Goal: Task Accomplishment & Management: Manage account settings

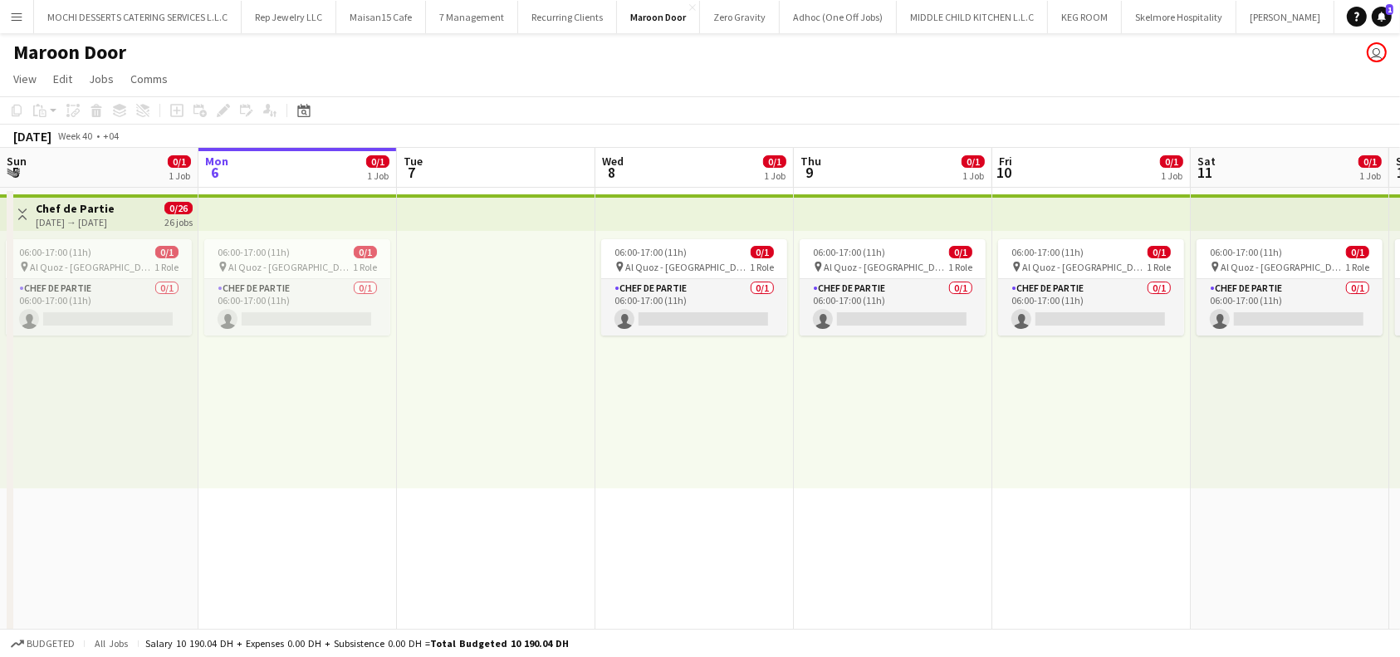
click at [313, 223] on app-top-bar at bounding box center [297, 212] width 198 height 37
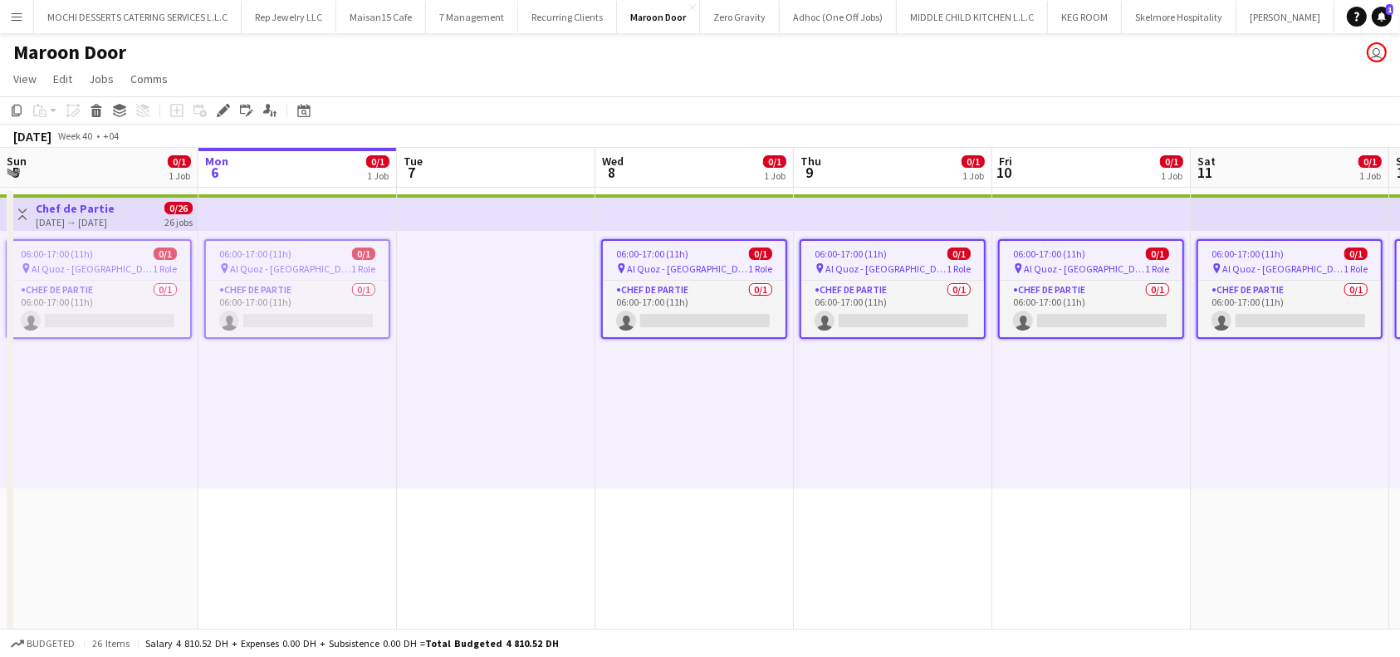
click at [483, 205] on app-top-bar at bounding box center [496, 212] width 198 height 37
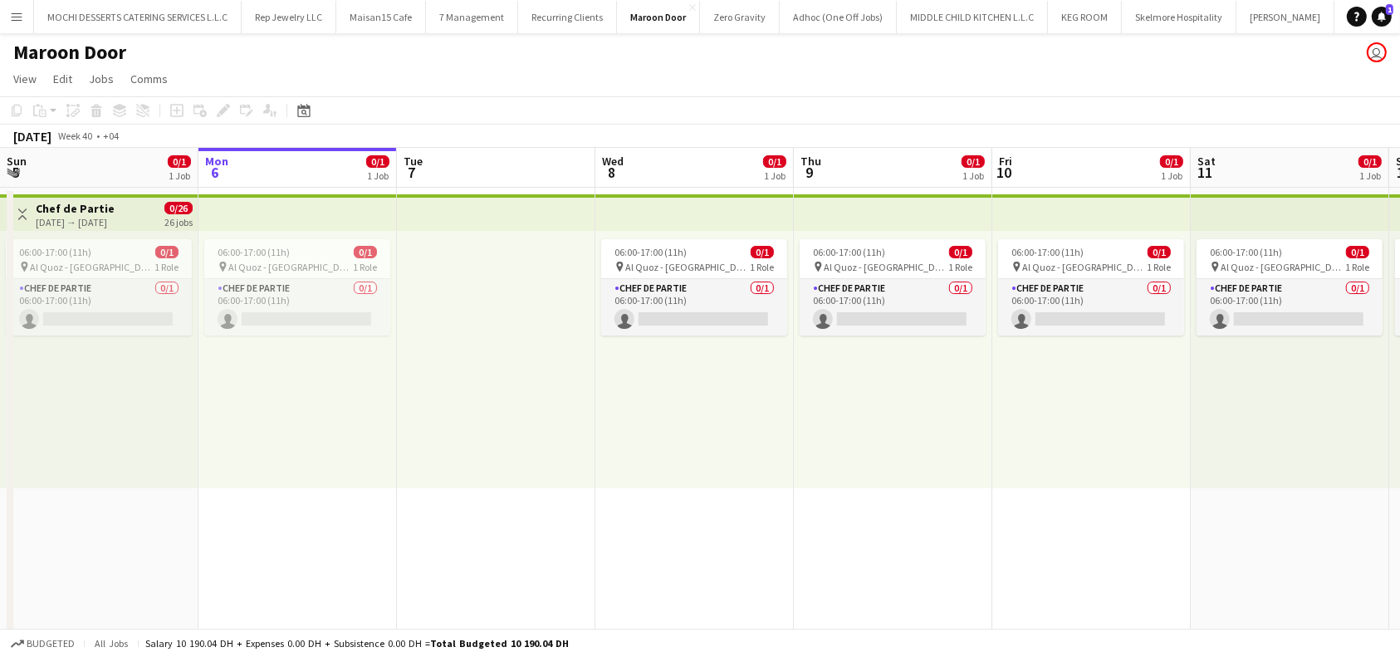
click at [538, 215] on app-top-bar at bounding box center [496, 212] width 198 height 37
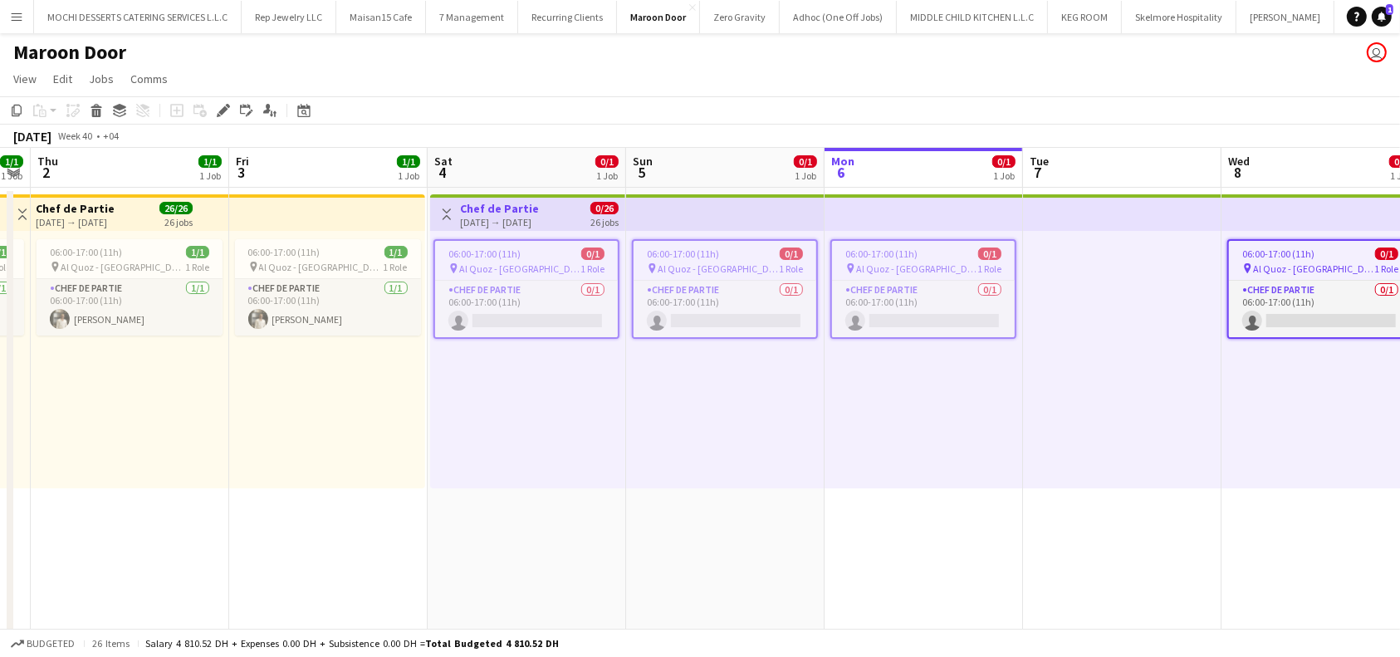
scroll to position [0, 571]
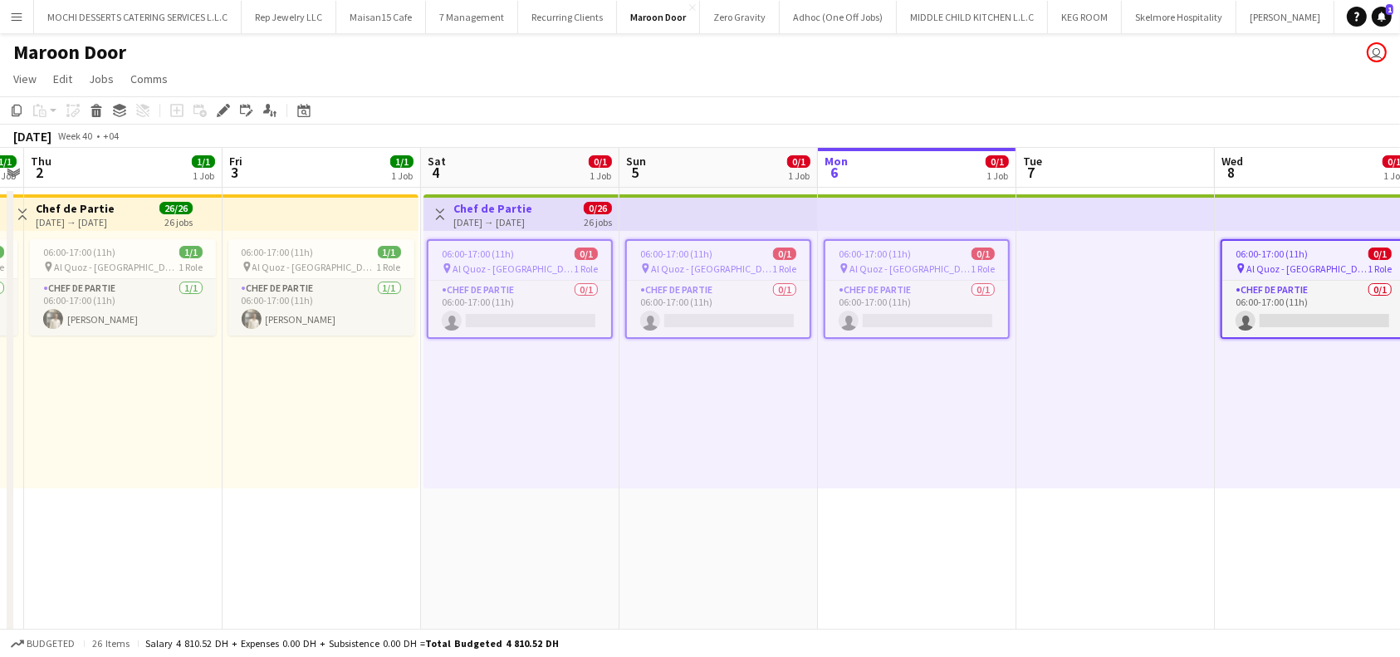
click at [558, 249] on div "06:00-17:00 (11h) 0/1" at bounding box center [519, 253] width 183 height 12
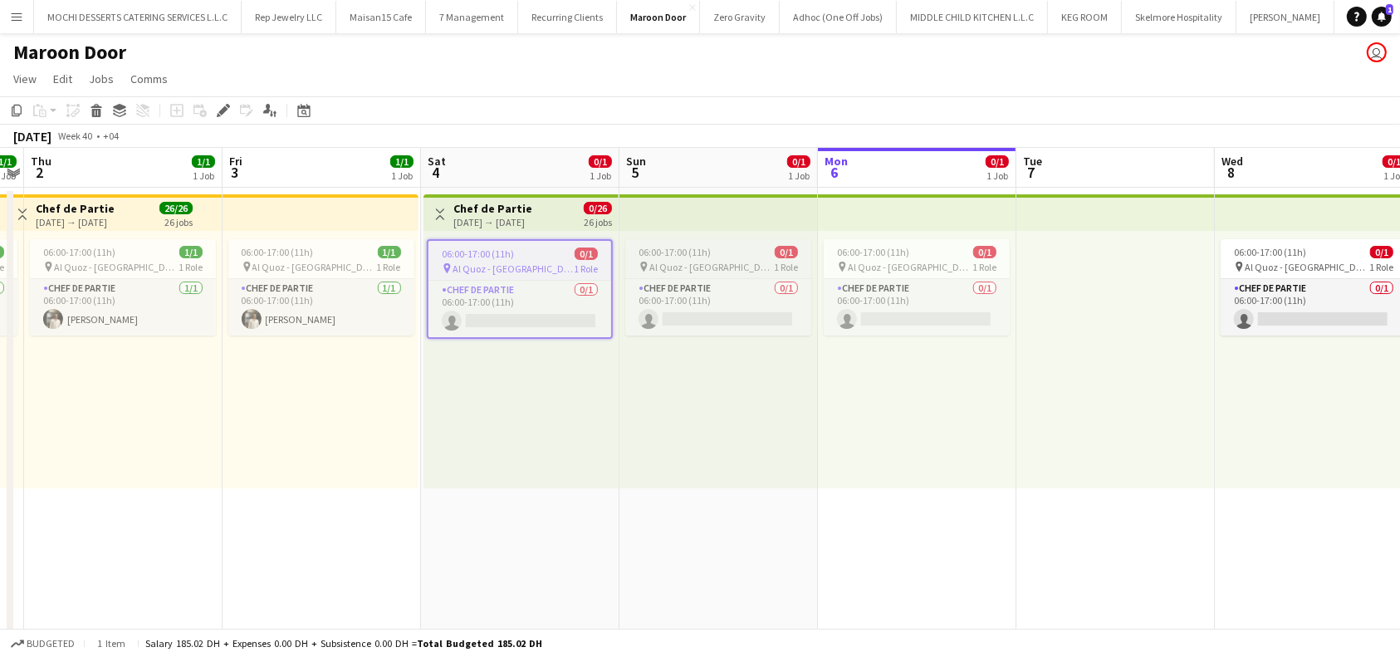
click at [746, 258] on app-job-card "06:00-17:00 (11h) 0/1 pin Al Quoz - Dubai 1 Role Chef de Partie 0/1 06:00-17:00…" at bounding box center [718, 287] width 186 height 96
click at [223, 108] on icon at bounding box center [222, 110] width 9 height 9
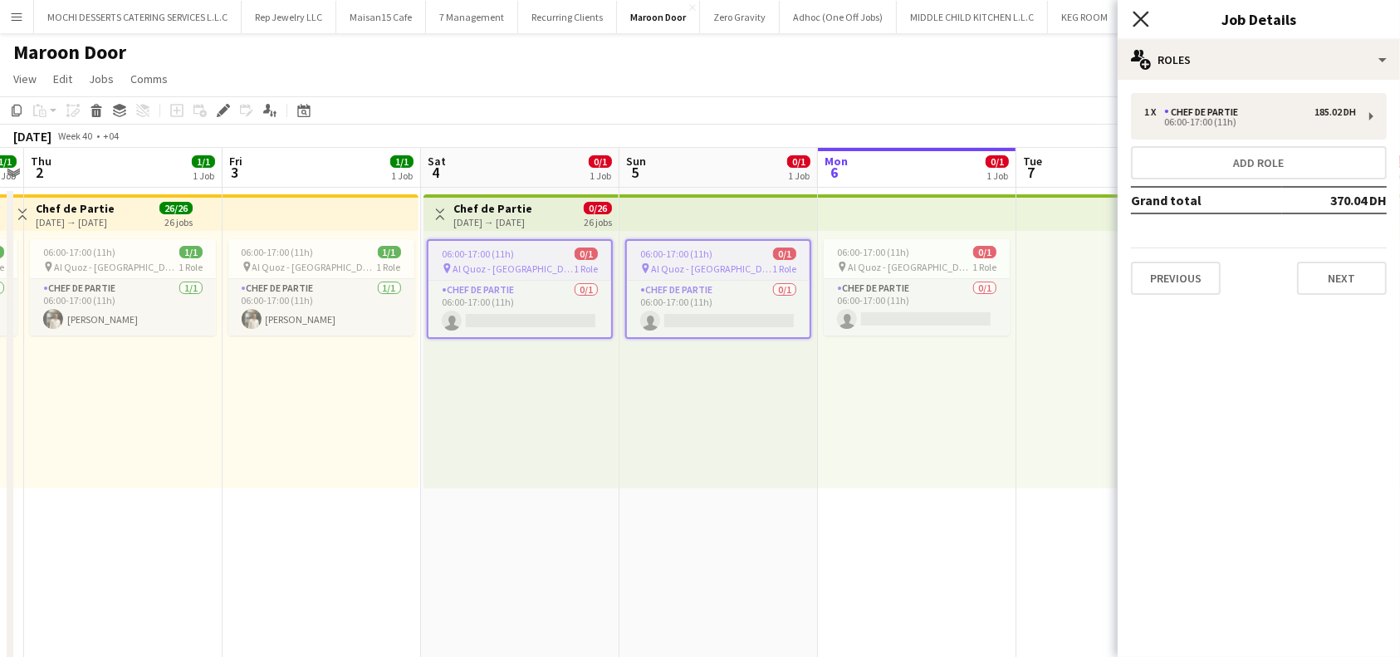
click at [1143, 20] on icon at bounding box center [1141, 19] width 16 height 16
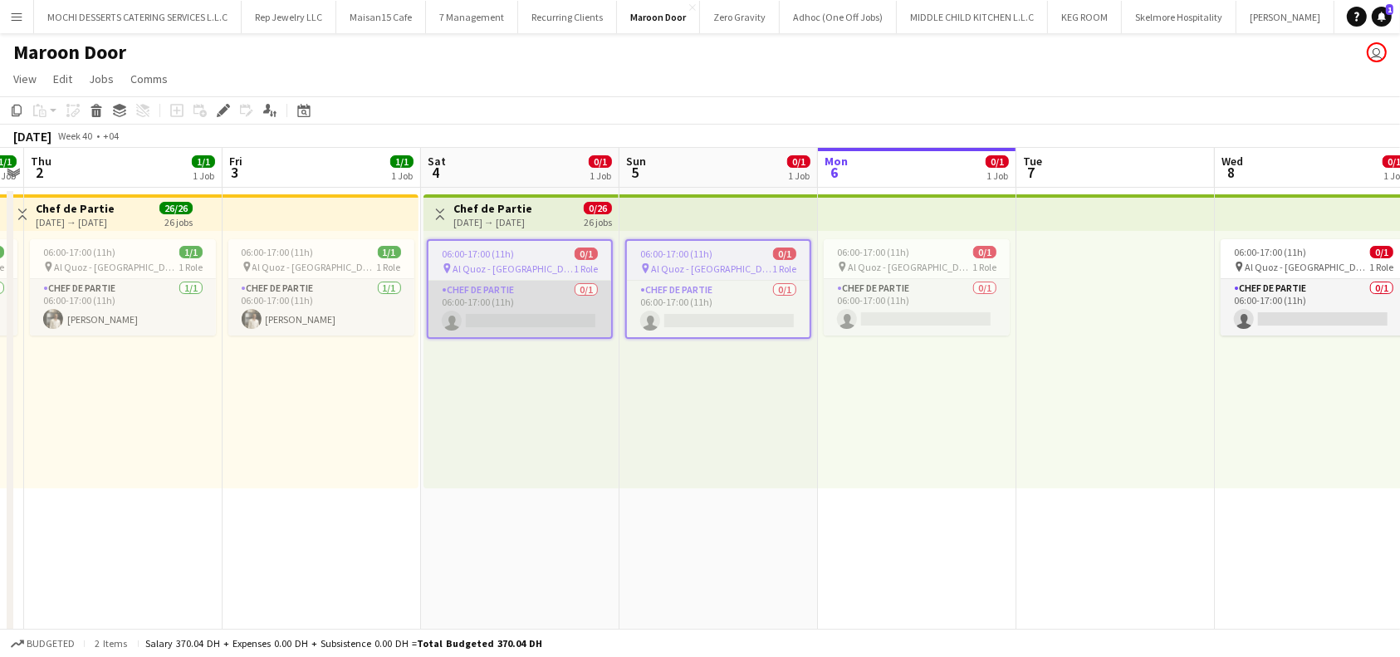
click at [498, 310] on app-card-role "Chef de Partie 0/1 06:00-17:00 (11h) single-neutral-actions" at bounding box center [519, 309] width 183 height 56
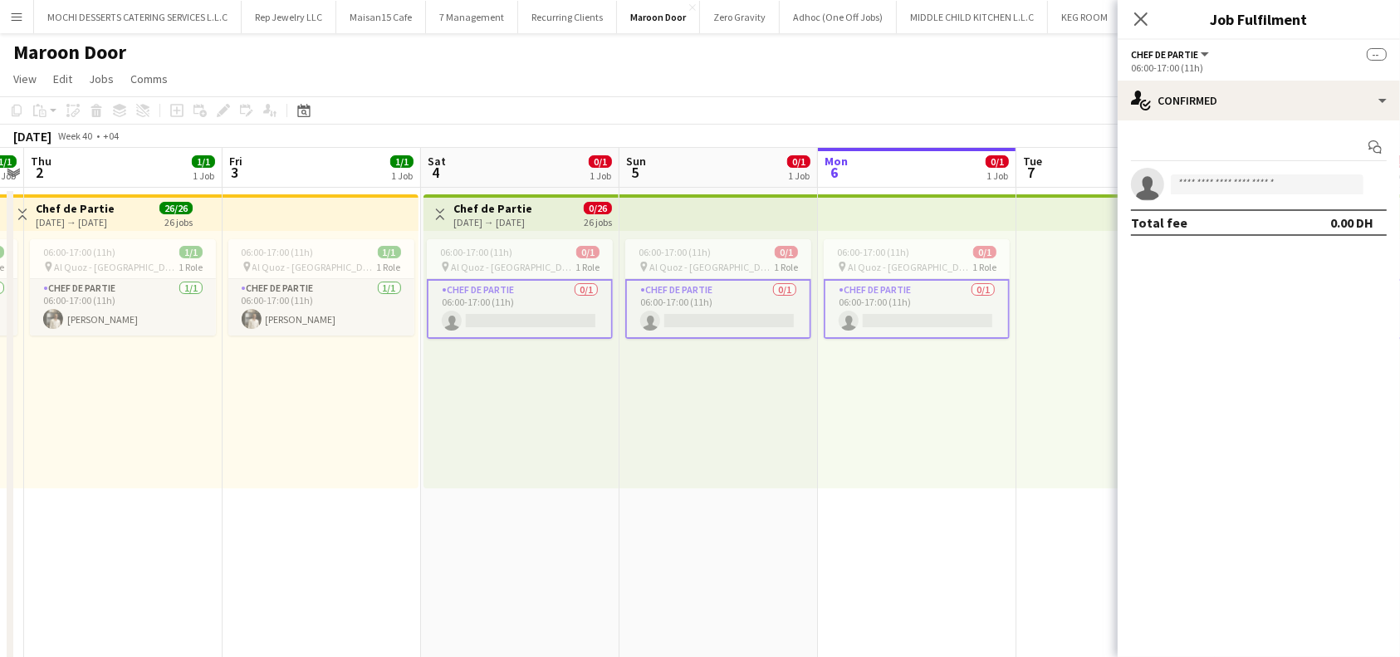
click at [521, 209] on h3 "Chef de Partie" at bounding box center [492, 208] width 79 height 15
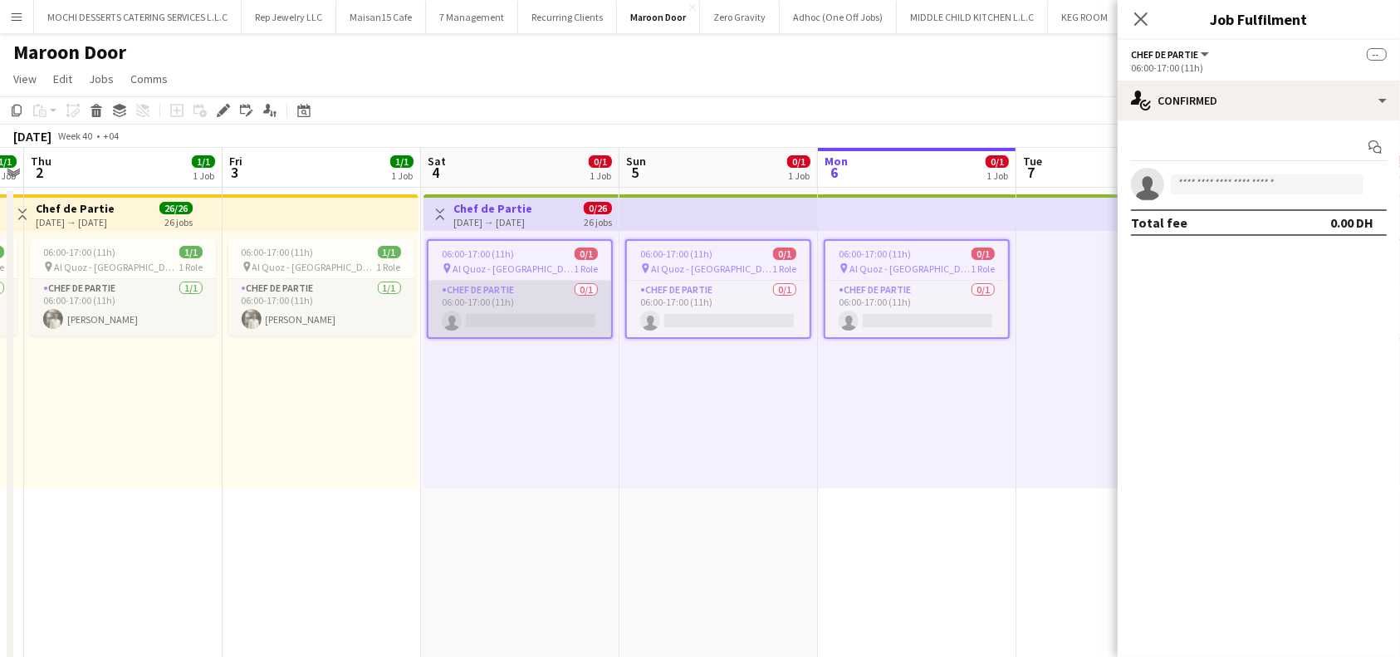
click at [521, 303] on app-card-role "Chef de Partie 0/1 06:00-17:00 (11h) single-neutral-actions" at bounding box center [519, 309] width 183 height 56
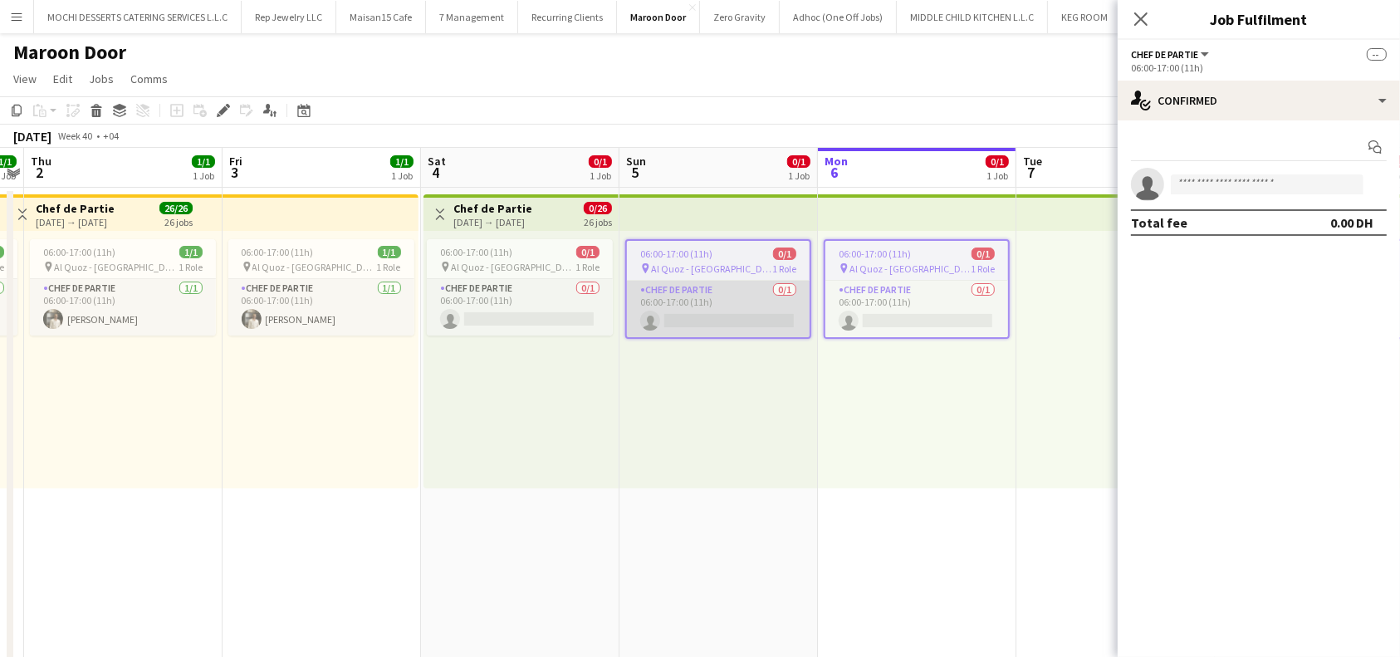
click at [743, 304] on app-card-role "Chef de Partie 0/1 06:00-17:00 (11h) single-neutral-actions" at bounding box center [718, 309] width 183 height 56
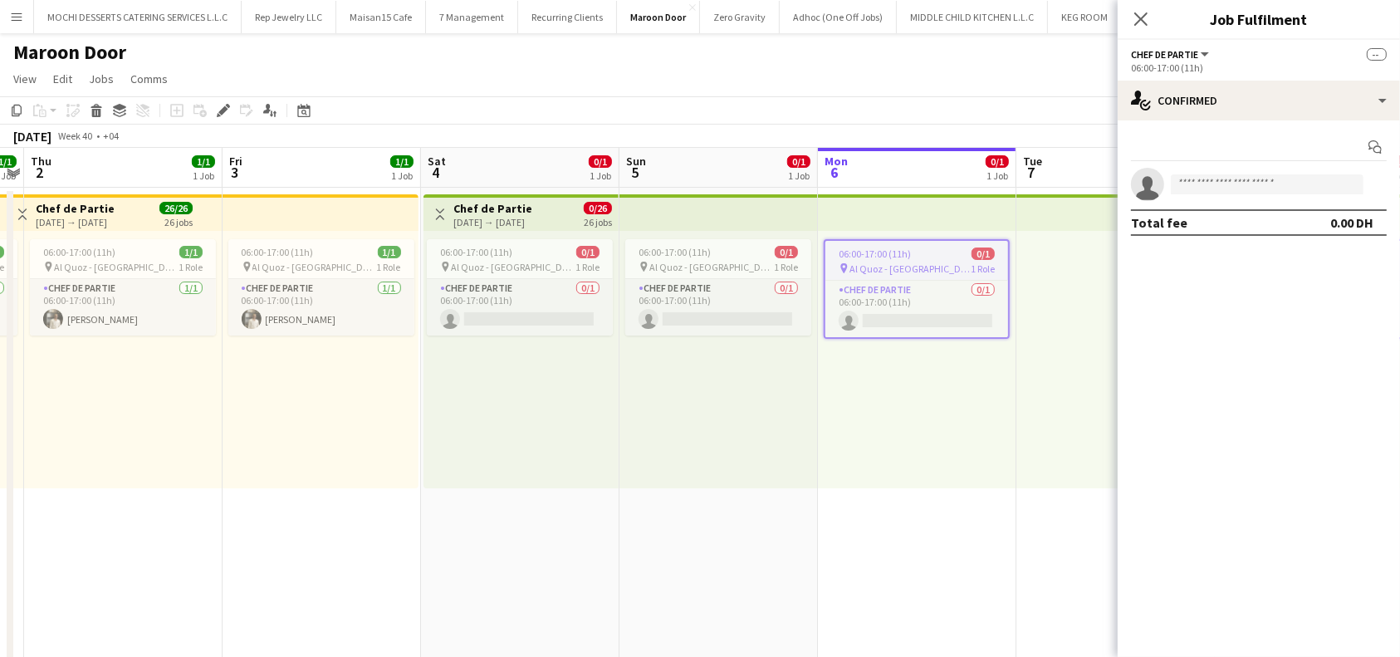
click at [531, 193] on app-date-cell "Toggle View Chef de Partie [DATE] → [DATE] 0/26 26 jobs 06:00-17:00 (11h) 0/1 p…" at bounding box center [520, 477] width 198 height 579
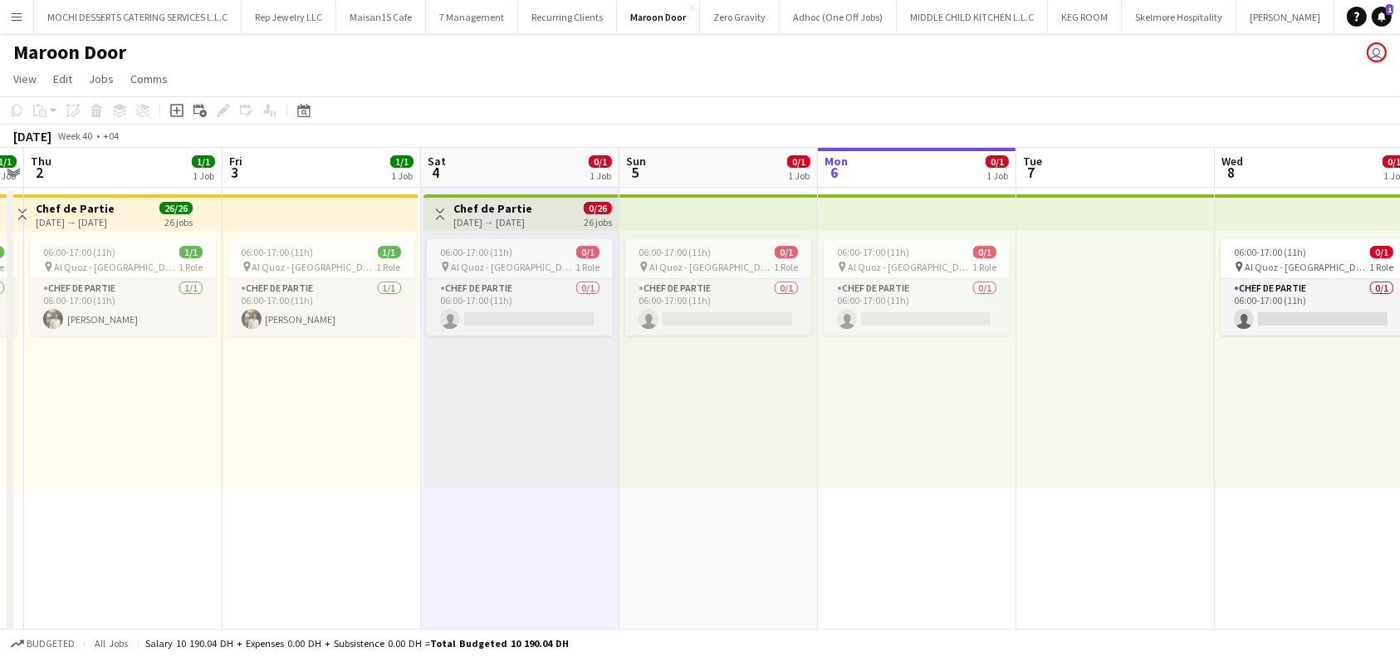
click at [609, 207] on span "0/26" at bounding box center [598, 208] width 28 height 12
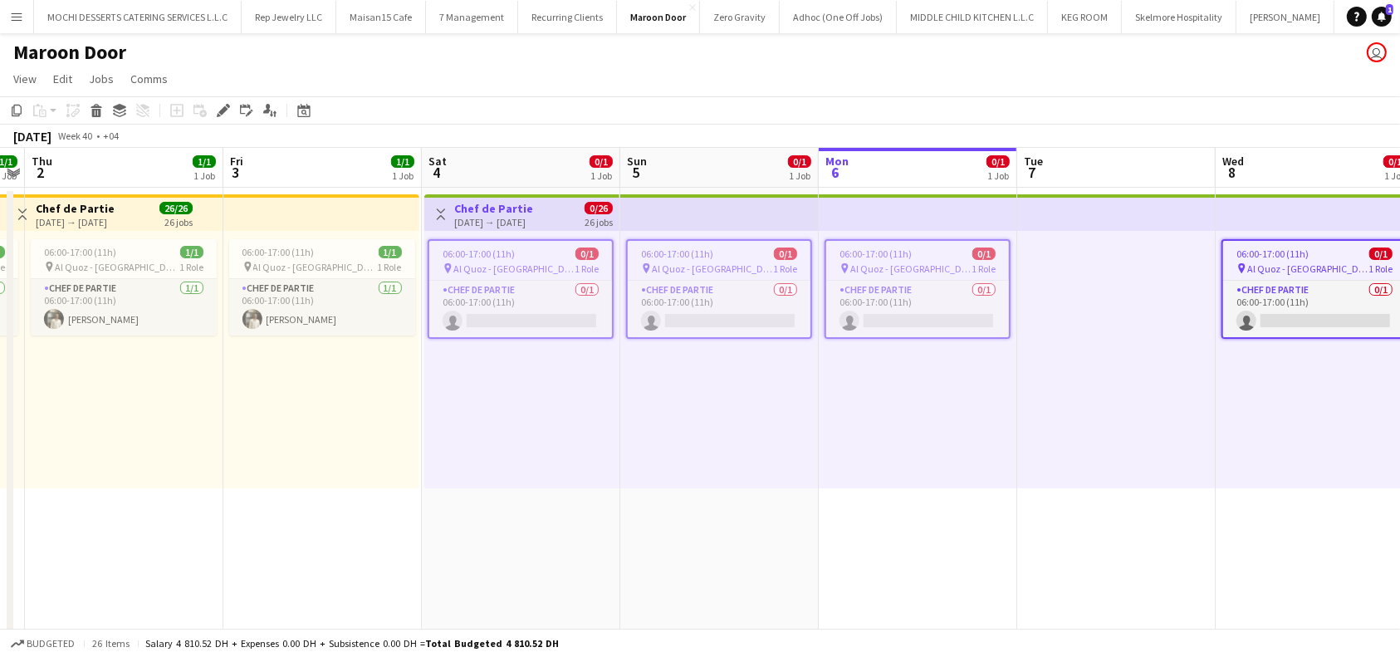
click at [687, 209] on app-top-bar at bounding box center [719, 212] width 198 height 37
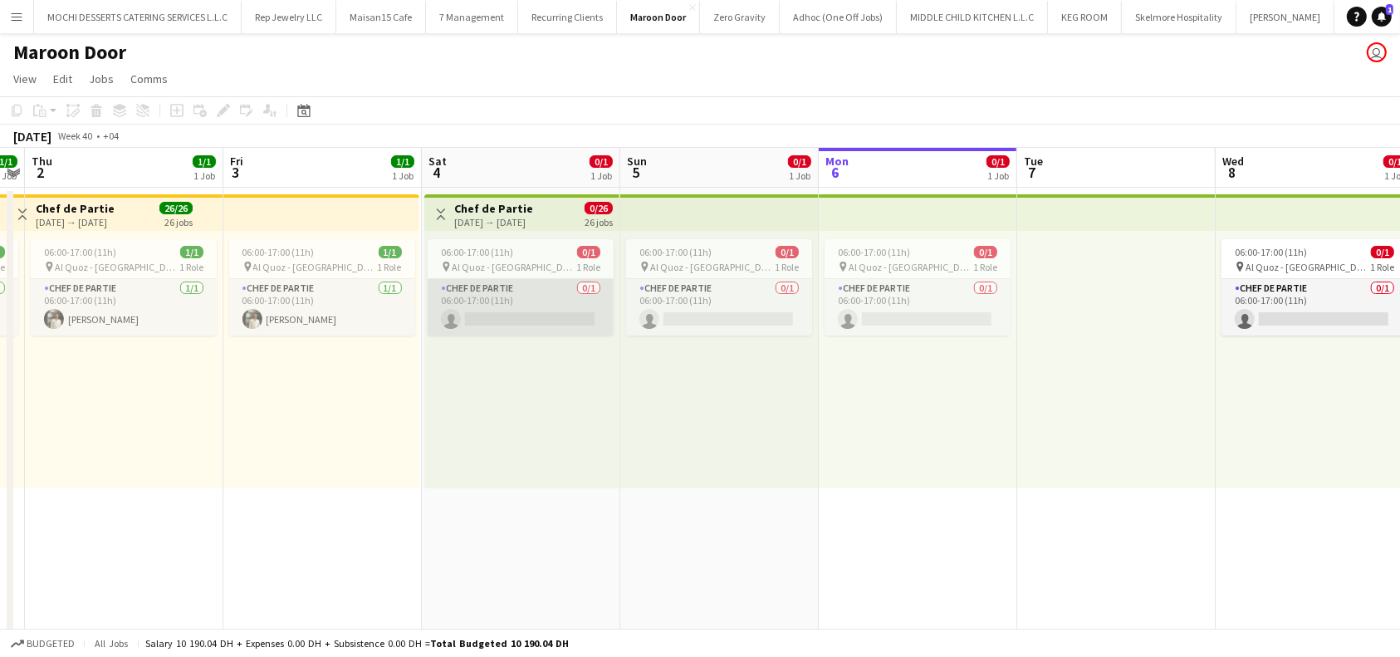
drag, startPoint x: 544, startPoint y: 321, endPoint x: 578, endPoint y: 312, distance: 35.0
click at [543, 321] on app-card-role "Chef de Partie 0/1 06:00-17:00 (11h) single-neutral-actions" at bounding box center [521, 307] width 186 height 56
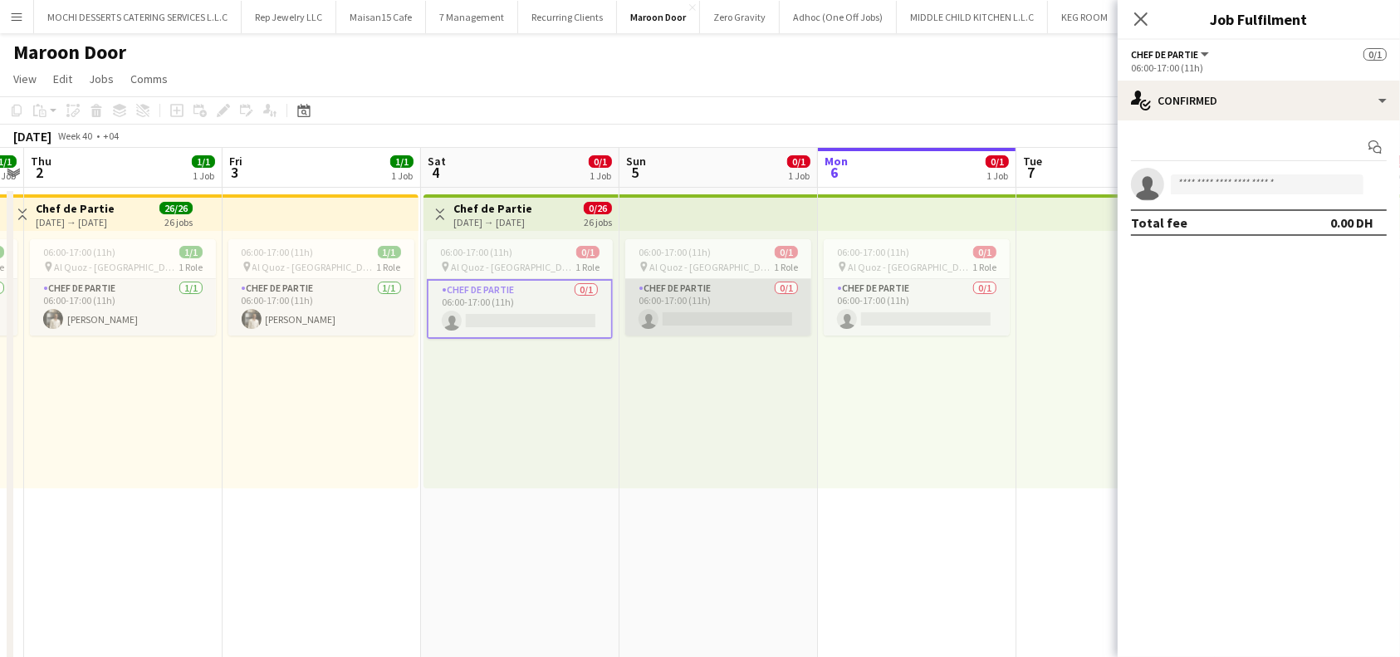
click at [704, 297] on app-card-role "Chef de Partie 0/1 06:00-17:00 (11h) single-neutral-actions" at bounding box center [718, 307] width 186 height 56
click at [1321, 175] on input at bounding box center [1267, 184] width 193 height 20
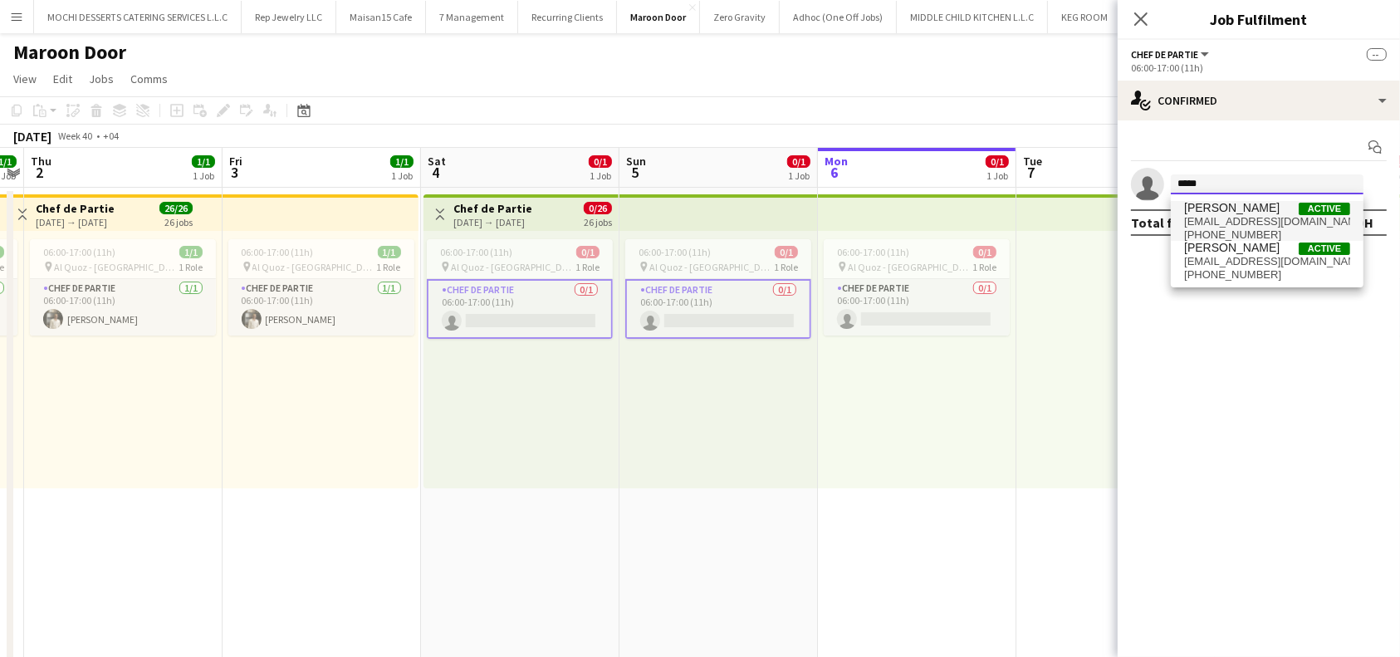
type input "*****"
click at [1243, 212] on span "[PERSON_NAME]" at bounding box center [1231, 208] width 95 height 14
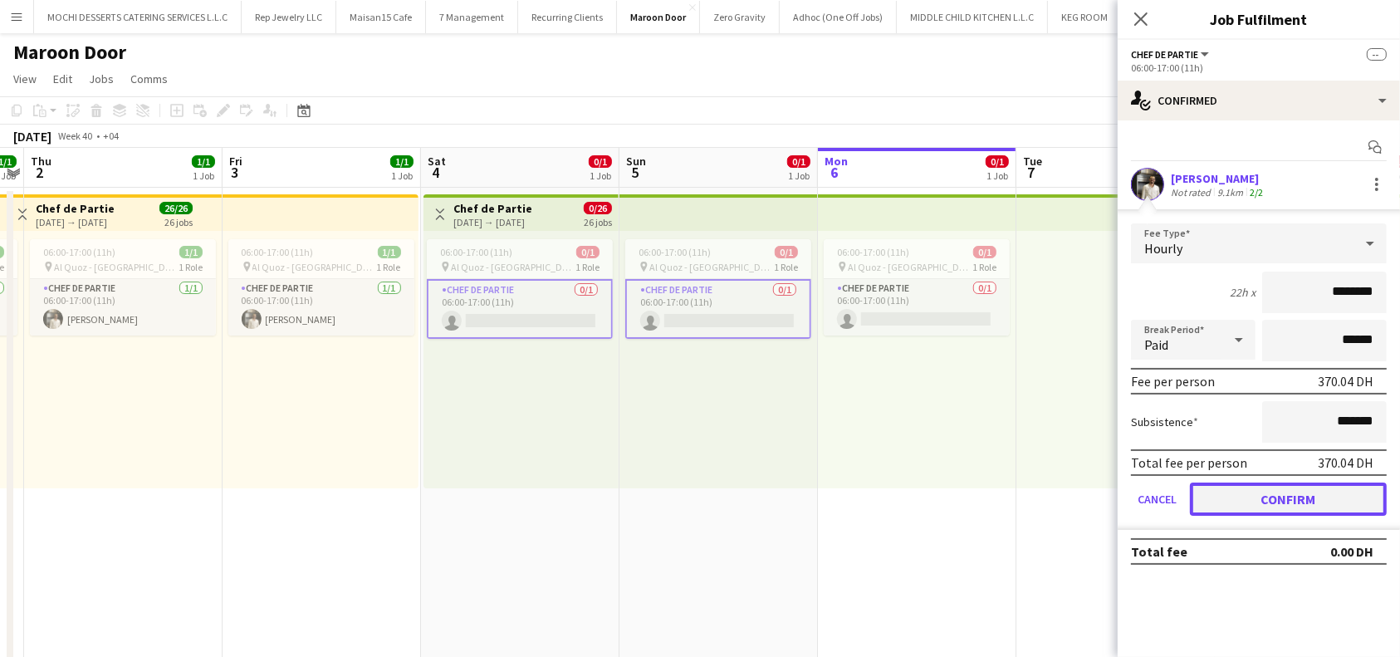
click at [1307, 495] on button "Confirm" at bounding box center [1288, 498] width 197 height 33
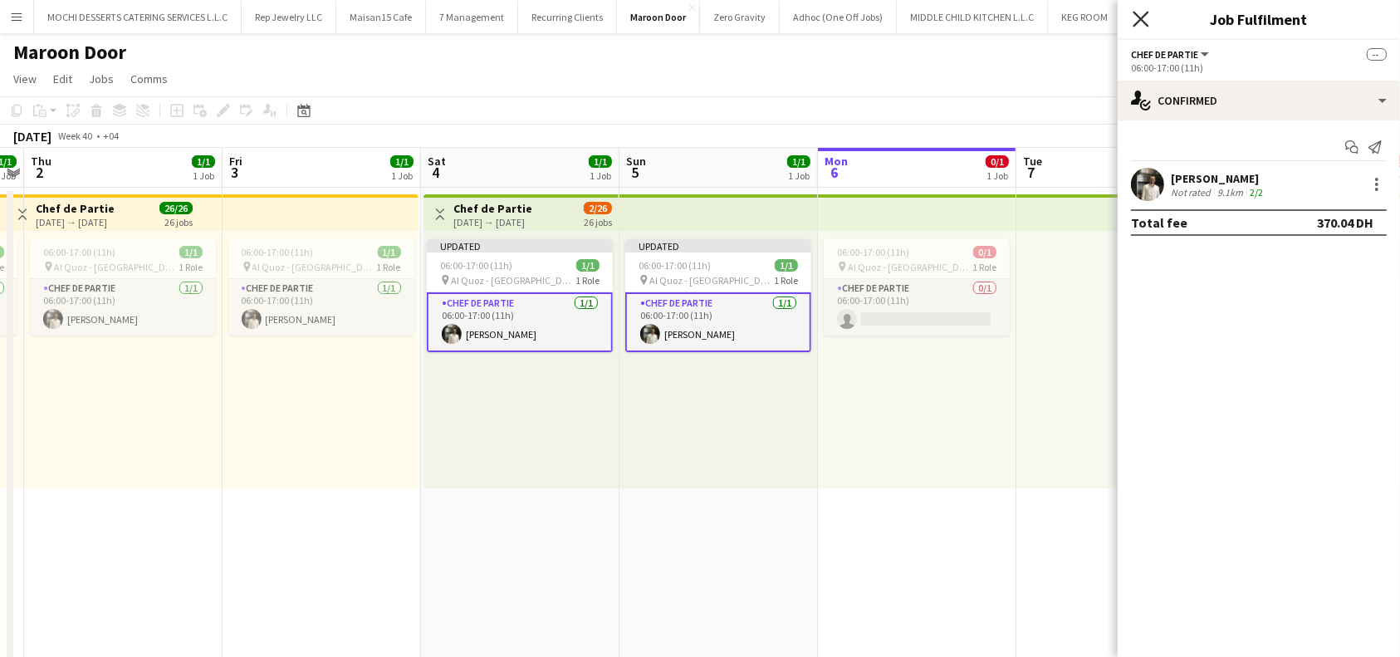
click at [1144, 23] on icon at bounding box center [1141, 19] width 16 height 16
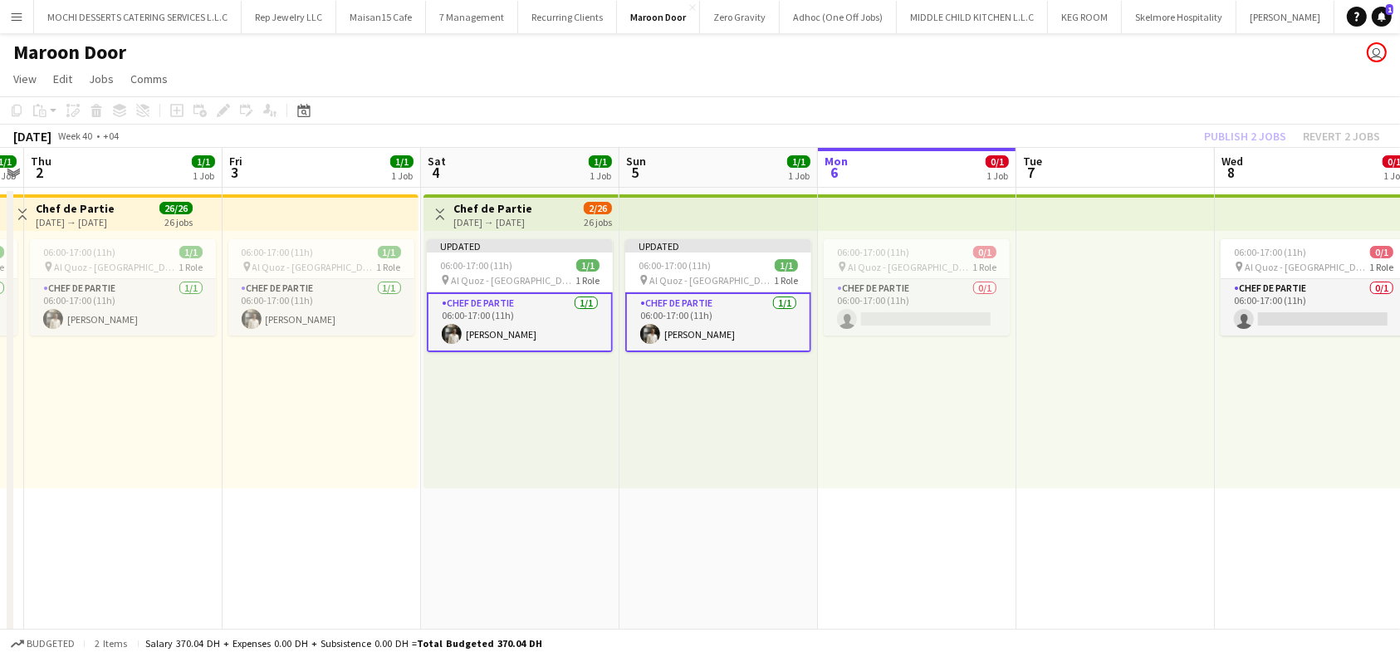
click at [1262, 140] on div "Publish 2 jobs Revert 2 jobs" at bounding box center [1292, 136] width 216 height 22
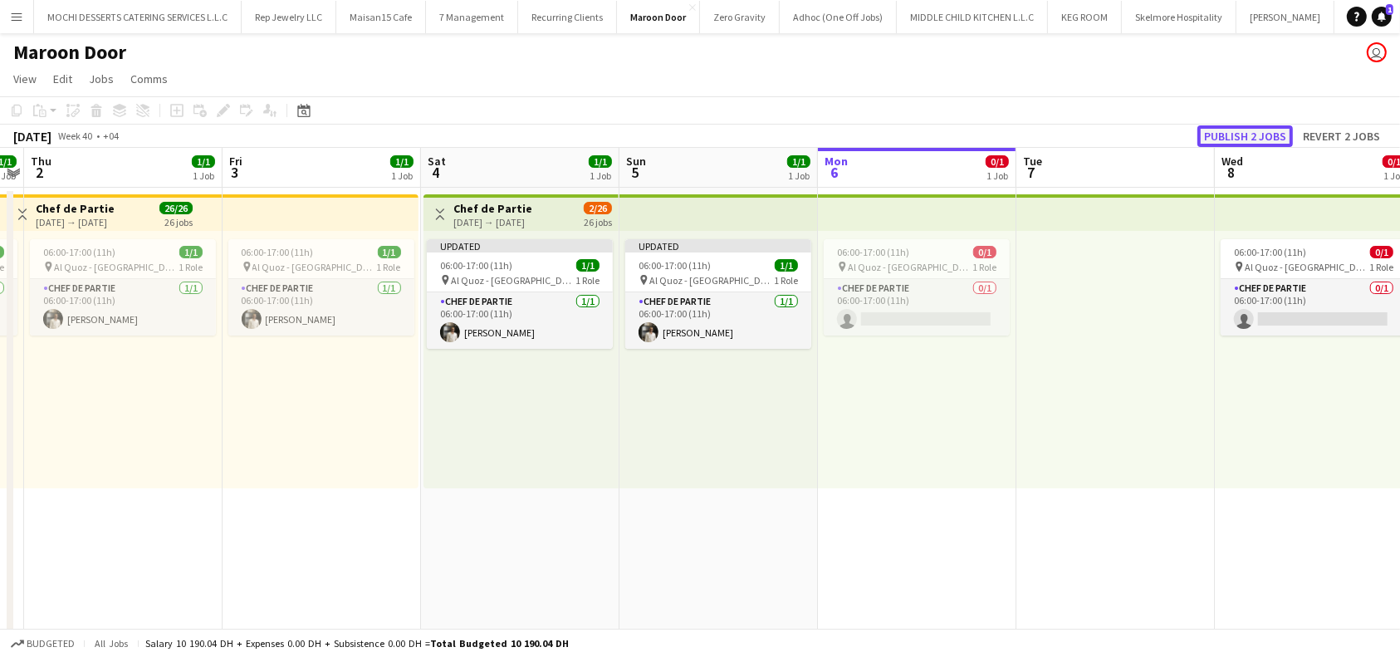
click at [1267, 136] on button "Publish 2 jobs" at bounding box center [1244, 136] width 95 height 22
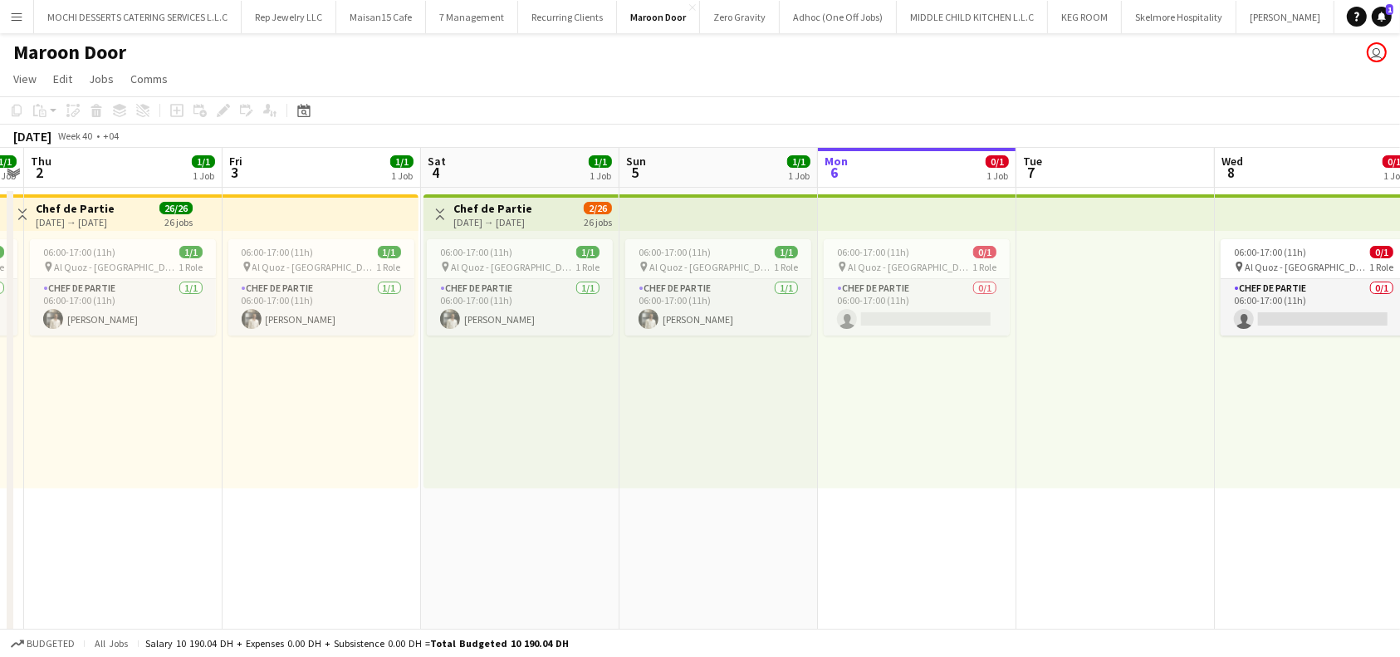
click at [335, 216] on app-top-bar at bounding box center [321, 212] width 196 height 37
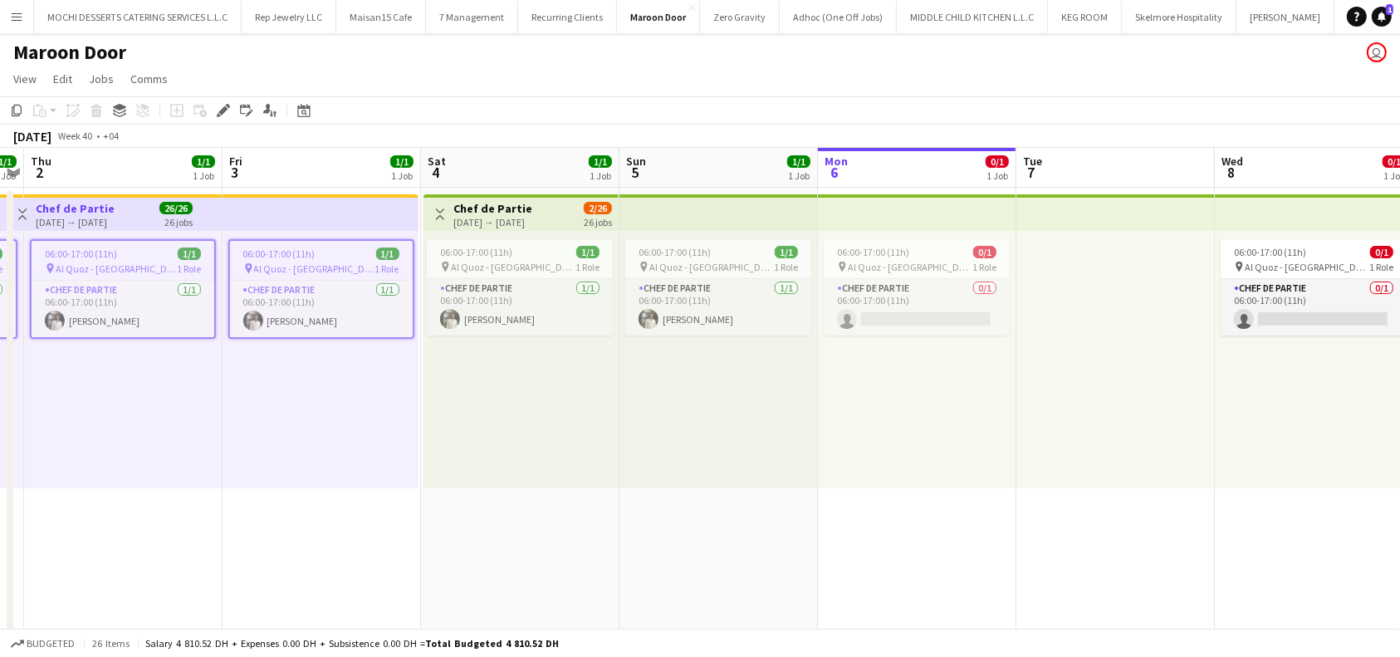
click at [720, 200] on app-top-bar at bounding box center [718, 212] width 198 height 37
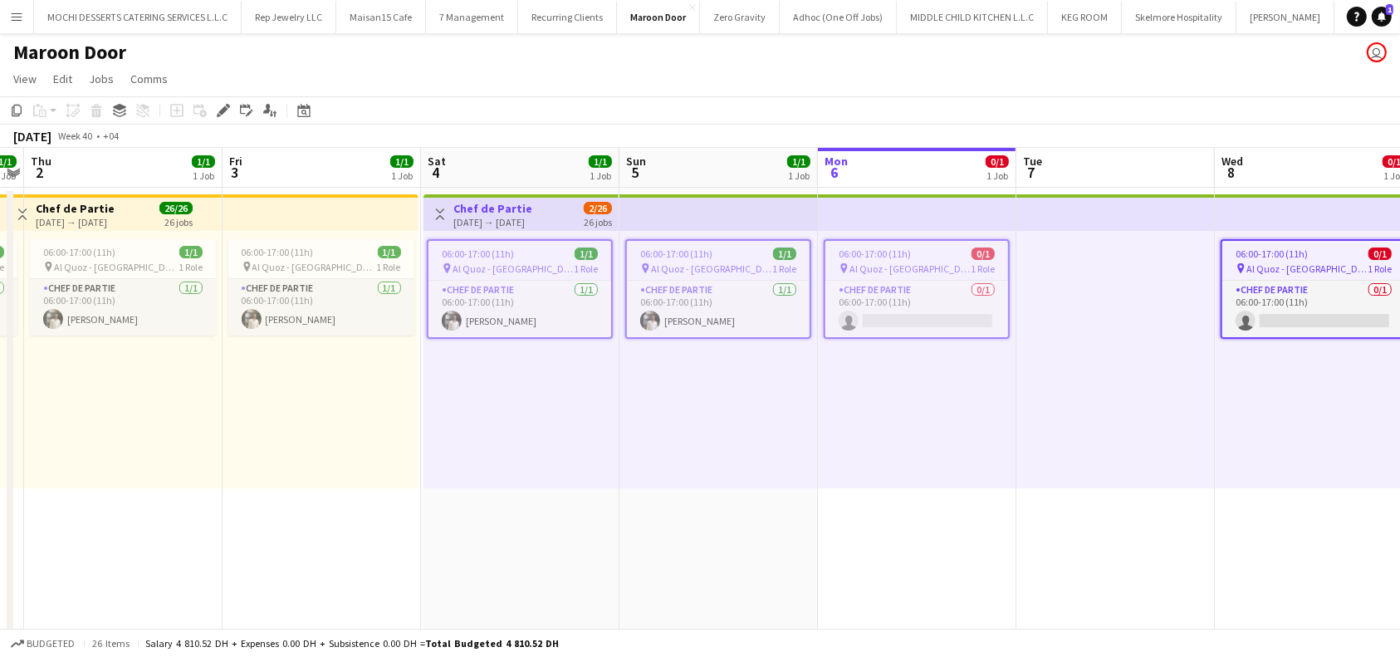
click at [713, 267] on span "Al Quoz - [GEOGRAPHIC_DATA]" at bounding box center [711, 268] width 121 height 12
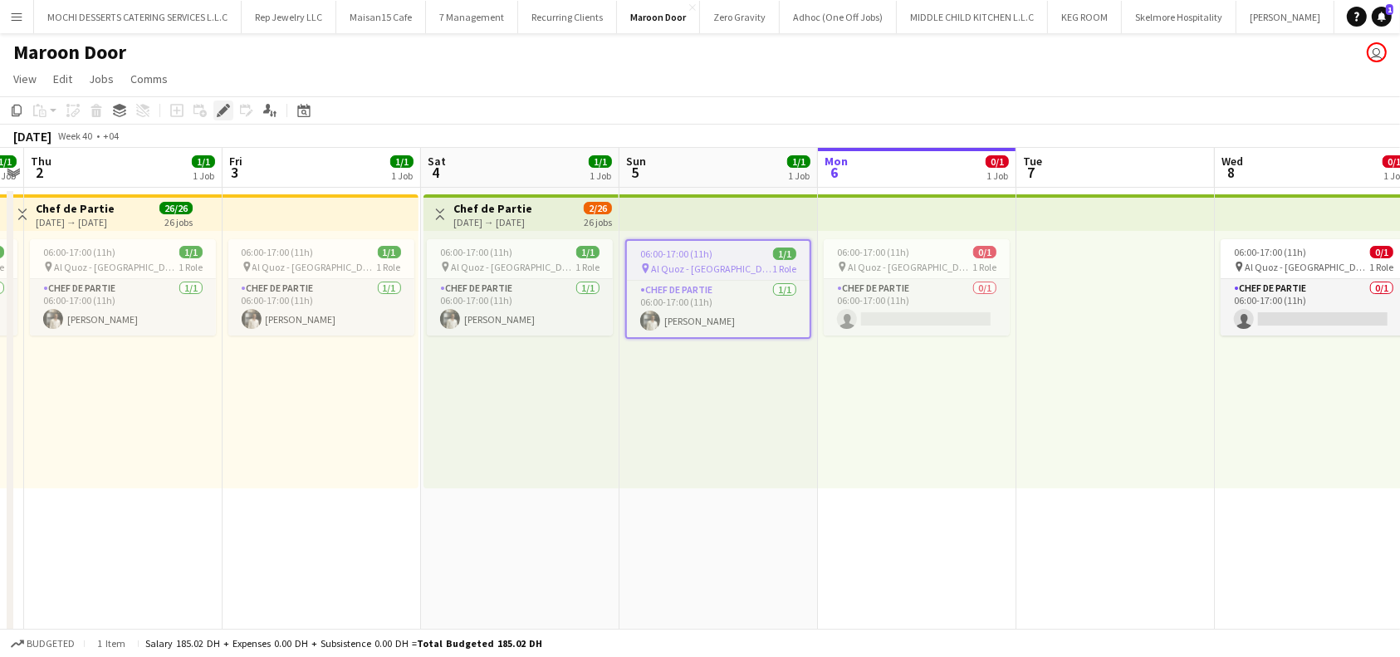
click at [218, 114] on icon at bounding box center [219, 115] width 4 height 4
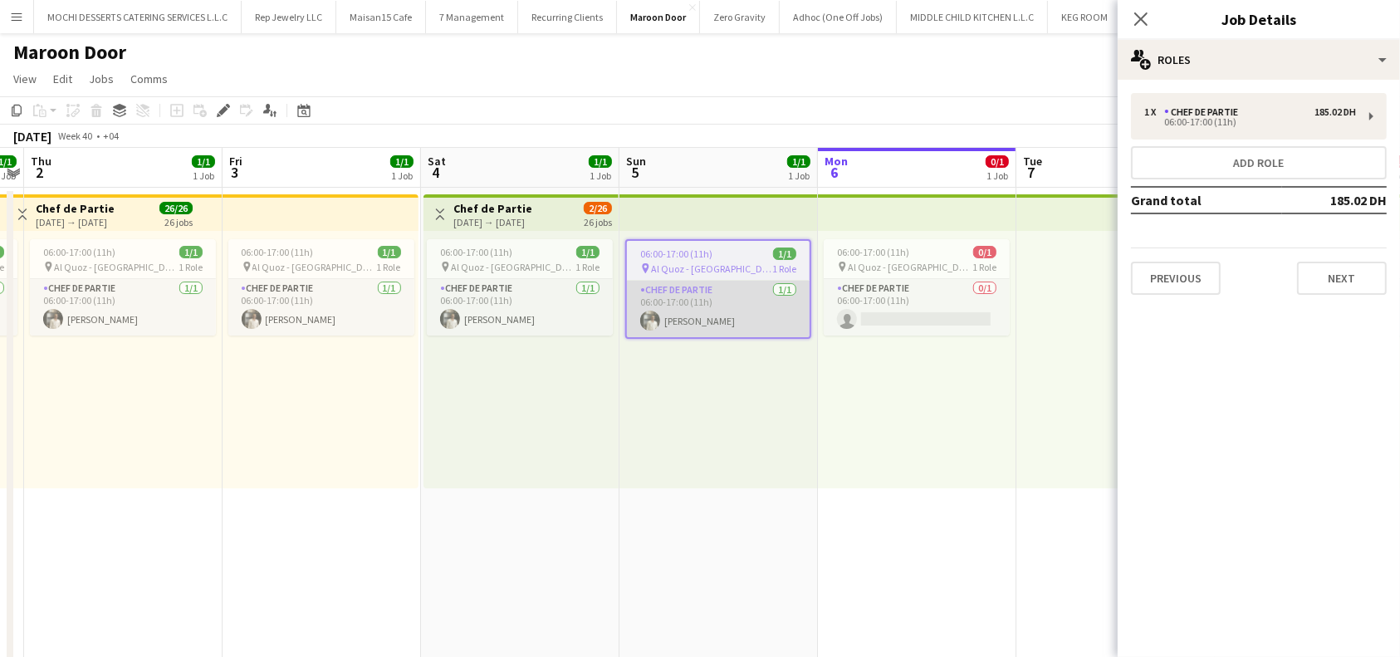
click at [734, 316] on app-card-role "Chef de Partie [DATE] 06:00-17:00 (11h) [PERSON_NAME]" at bounding box center [718, 309] width 183 height 56
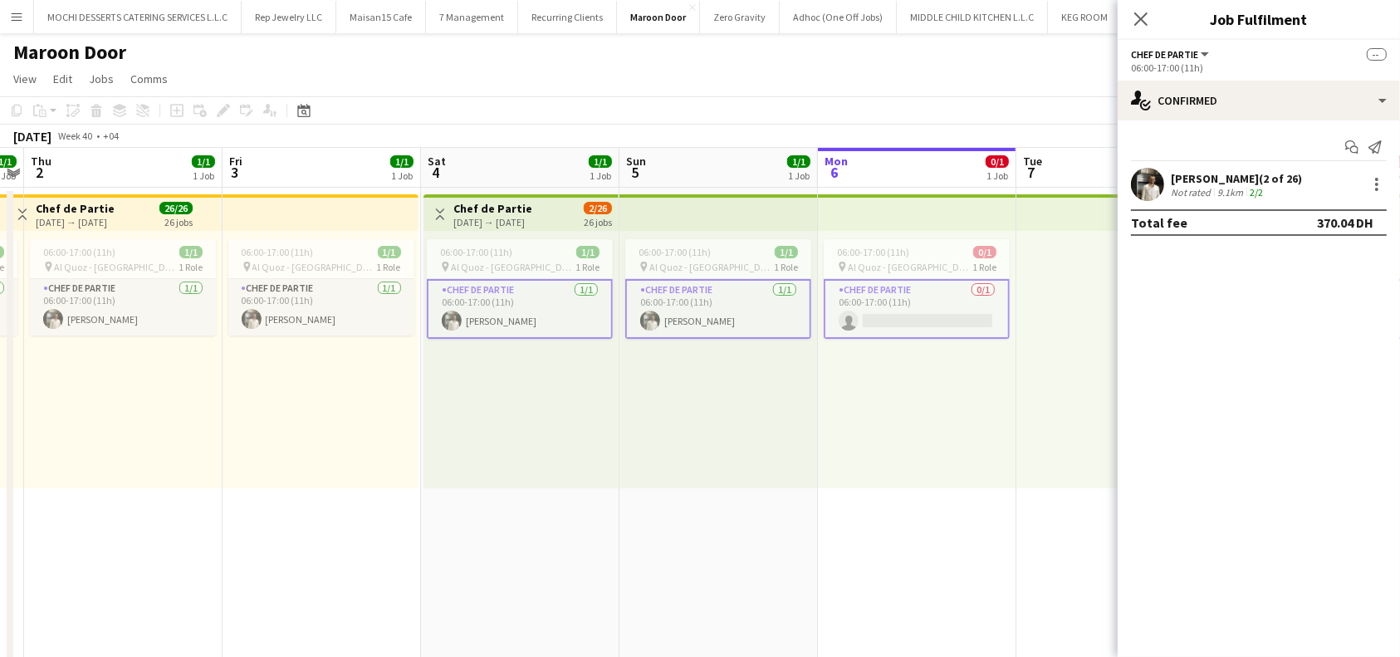
click at [732, 316] on app-card-role "Chef de Partie [DATE] 06:00-17:00 (11h) [PERSON_NAME]" at bounding box center [718, 309] width 186 height 60
click at [1386, 183] on div at bounding box center [1377, 184] width 20 height 20
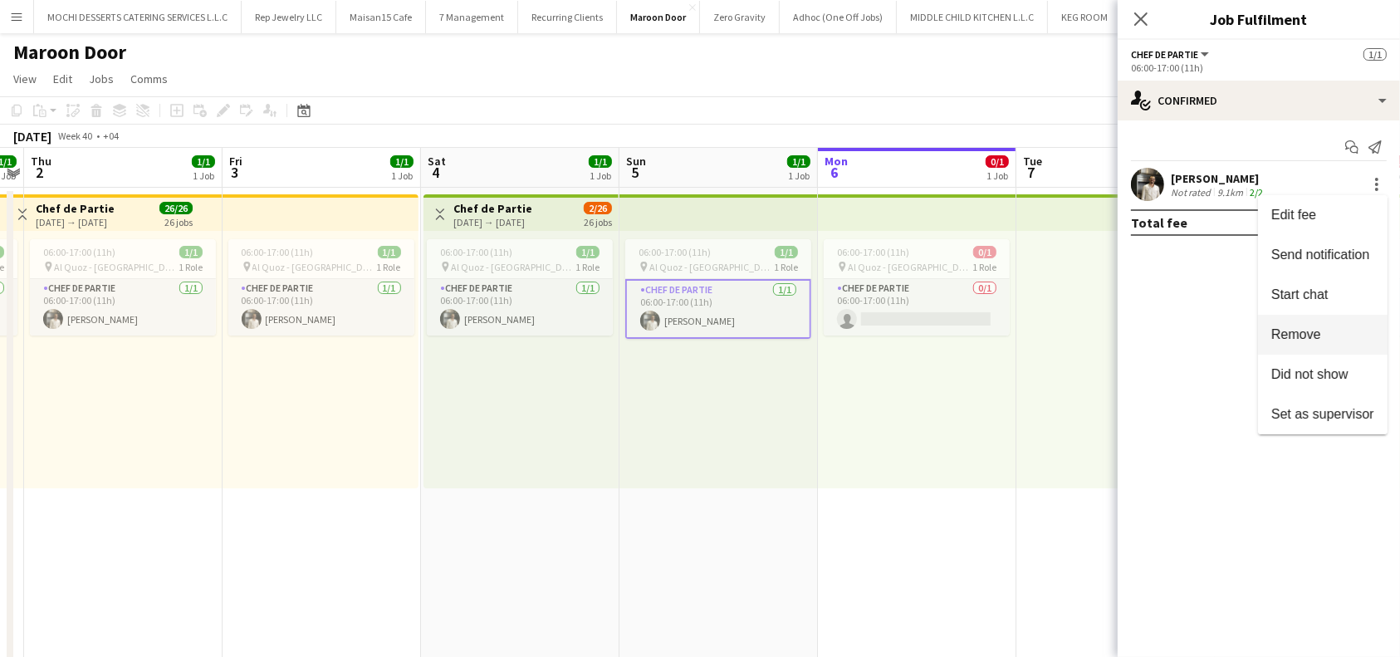
click at [1338, 330] on span "Remove" at bounding box center [1322, 334] width 103 height 15
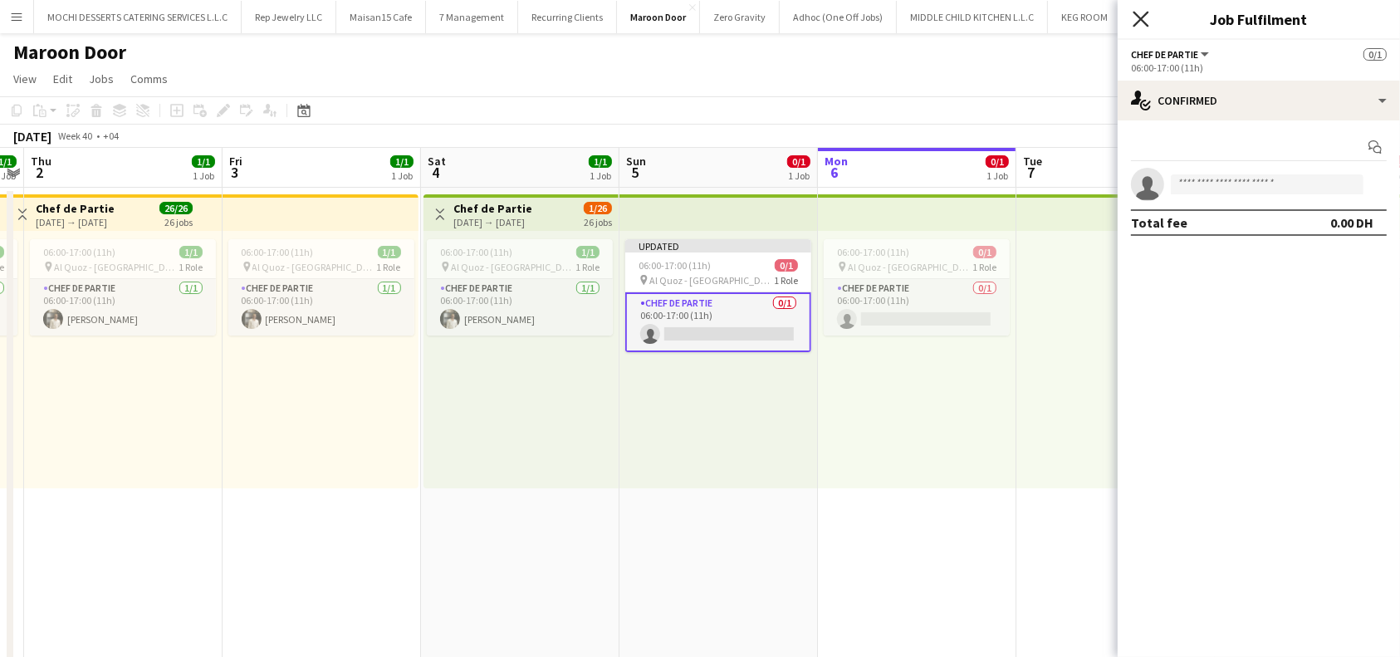
click at [1139, 17] on icon at bounding box center [1141, 19] width 16 height 16
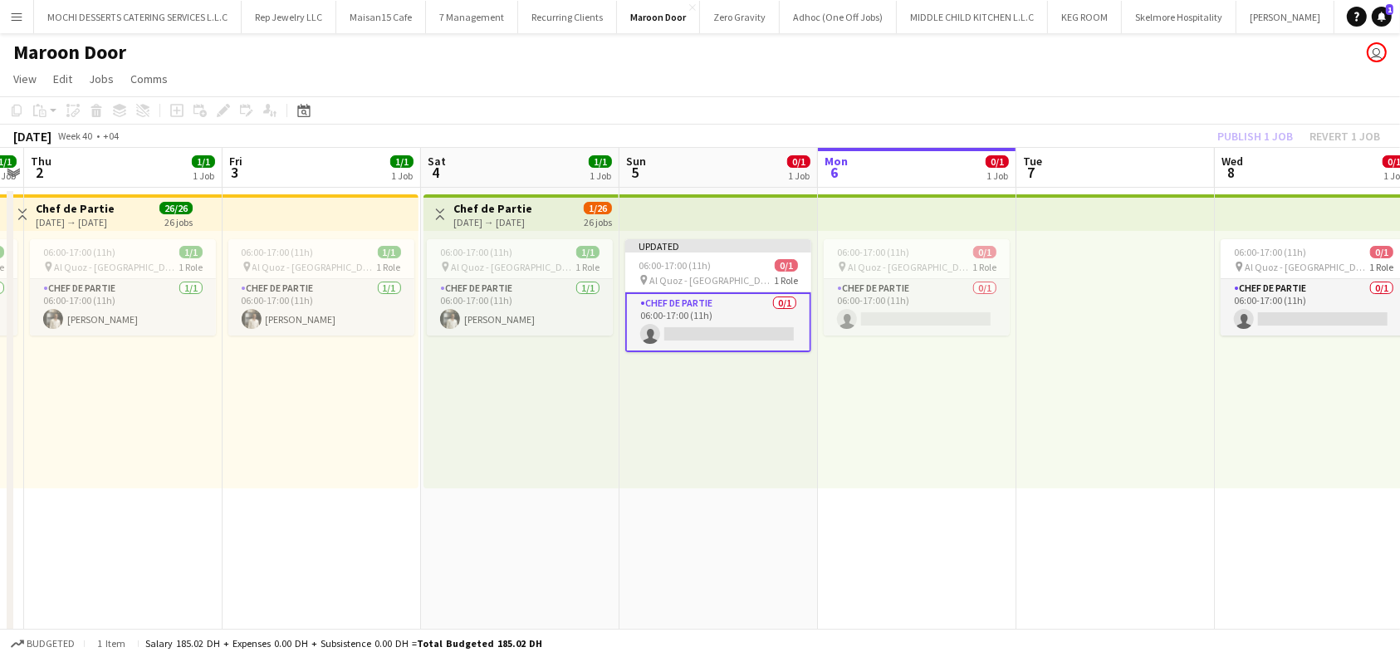
click at [1255, 130] on div "Publish 1 job Revert 1 job" at bounding box center [1298, 136] width 203 height 22
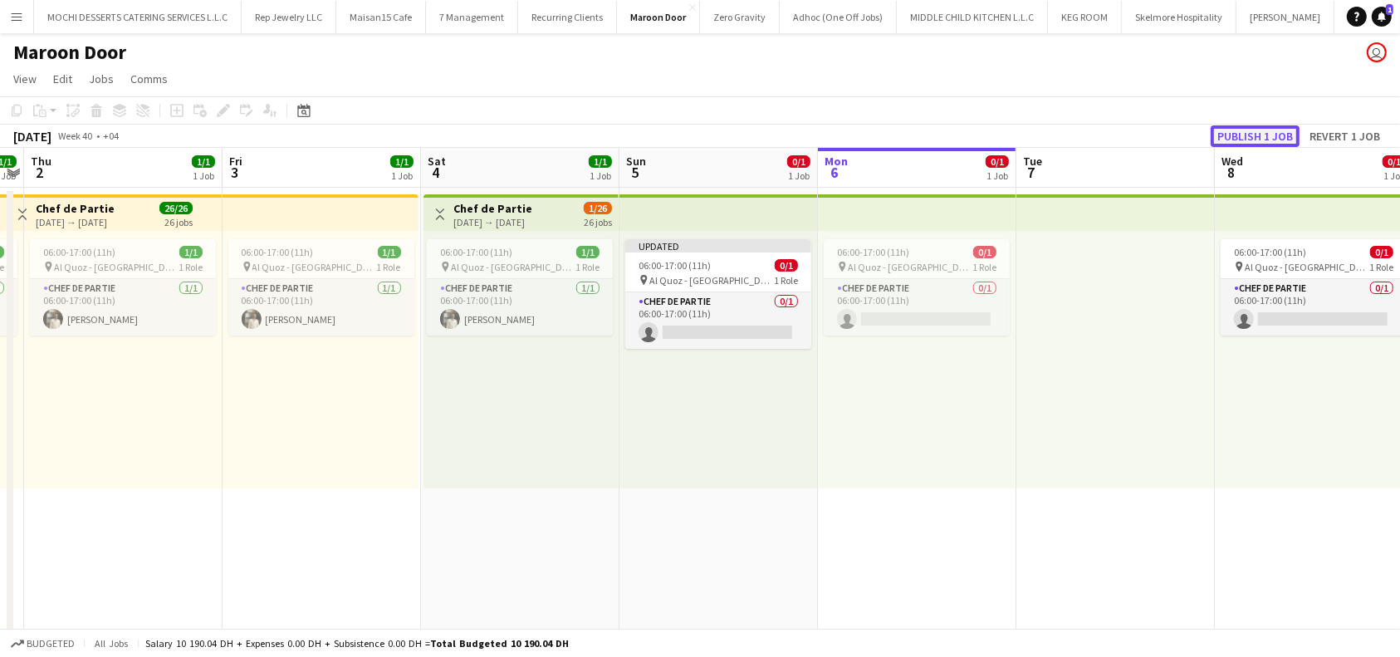
click at [1257, 135] on button "Publish 1 job" at bounding box center [1255, 136] width 89 height 22
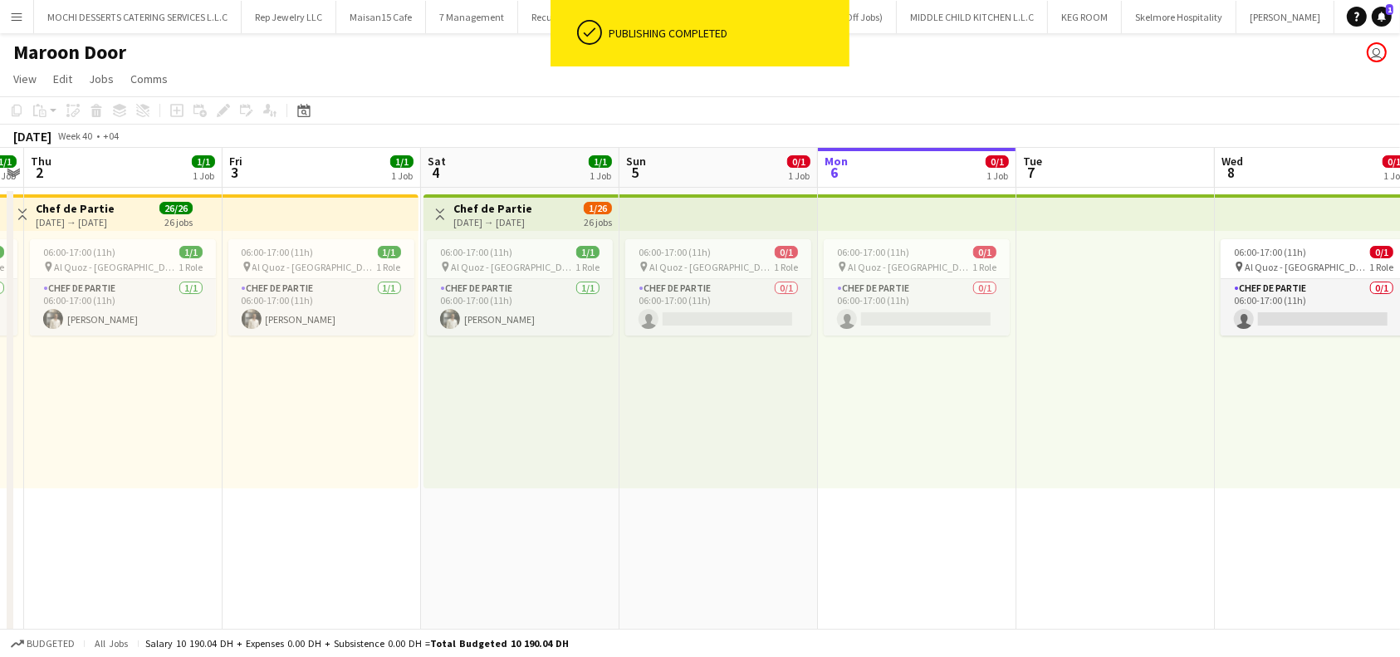
click at [532, 216] on div "[DATE] → [DATE]" at bounding box center [492, 222] width 79 height 12
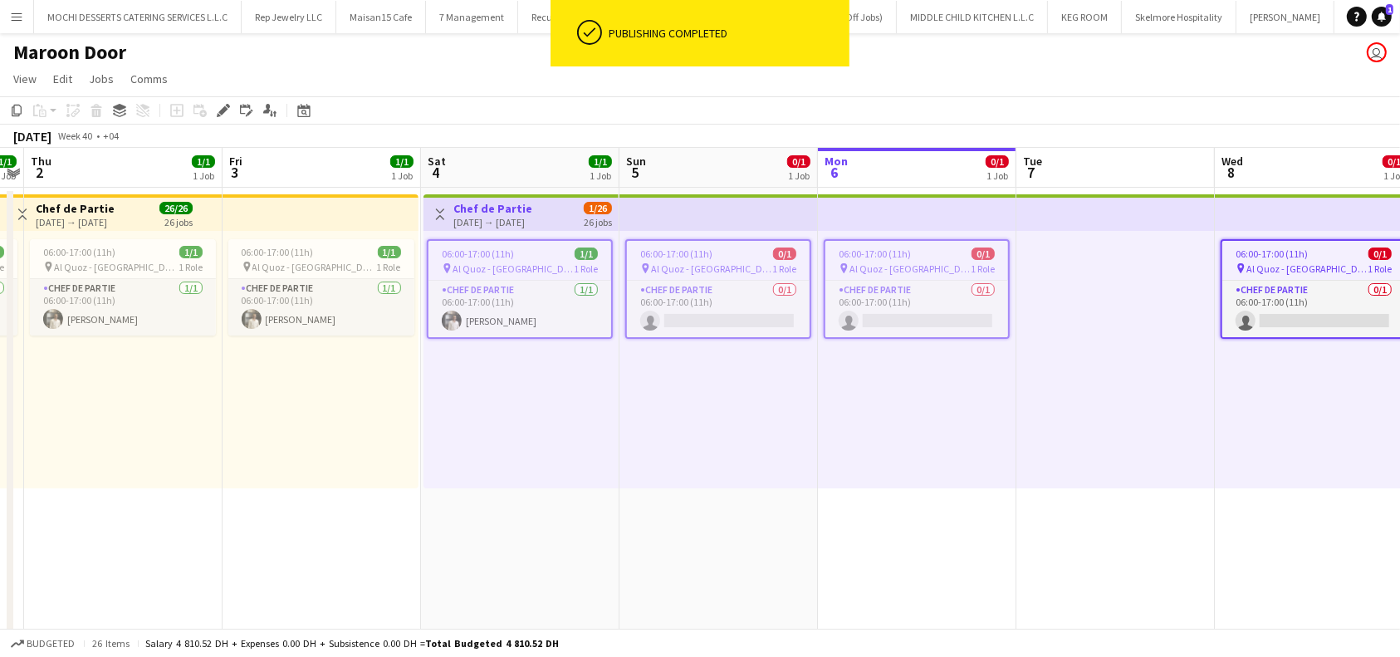
click at [224, 93] on app-page-menu "View Day view expanded Day view collapsed Month view Date picker Jump to [DATE]…" at bounding box center [700, 81] width 1400 height 32
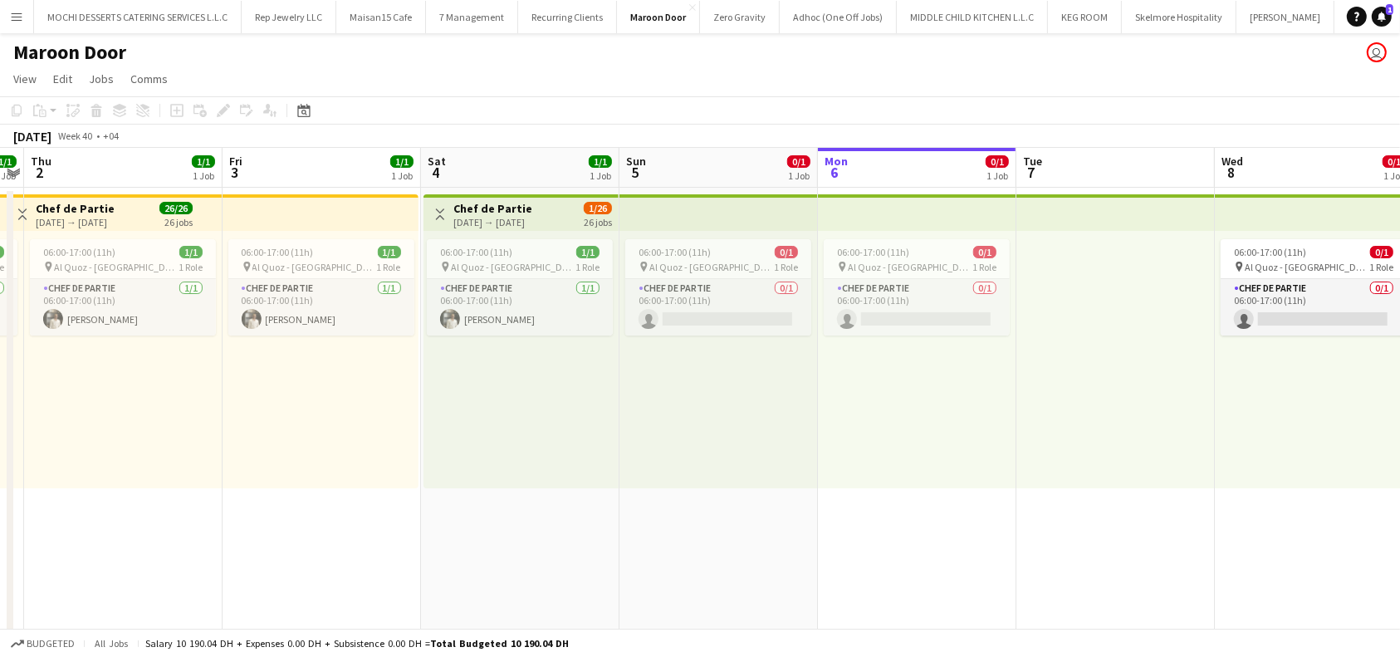
click at [532, 223] on div "[DATE] → [DATE]" at bounding box center [492, 222] width 79 height 12
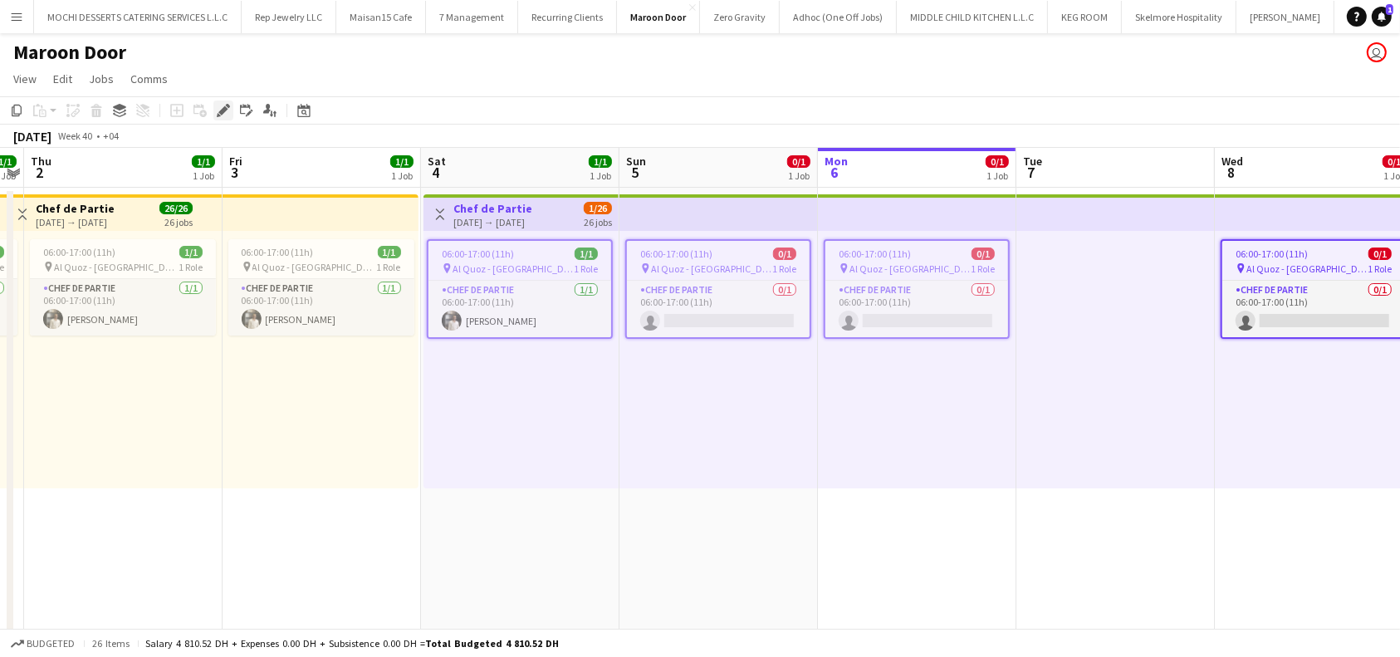
click at [221, 109] on icon at bounding box center [222, 110] width 9 height 9
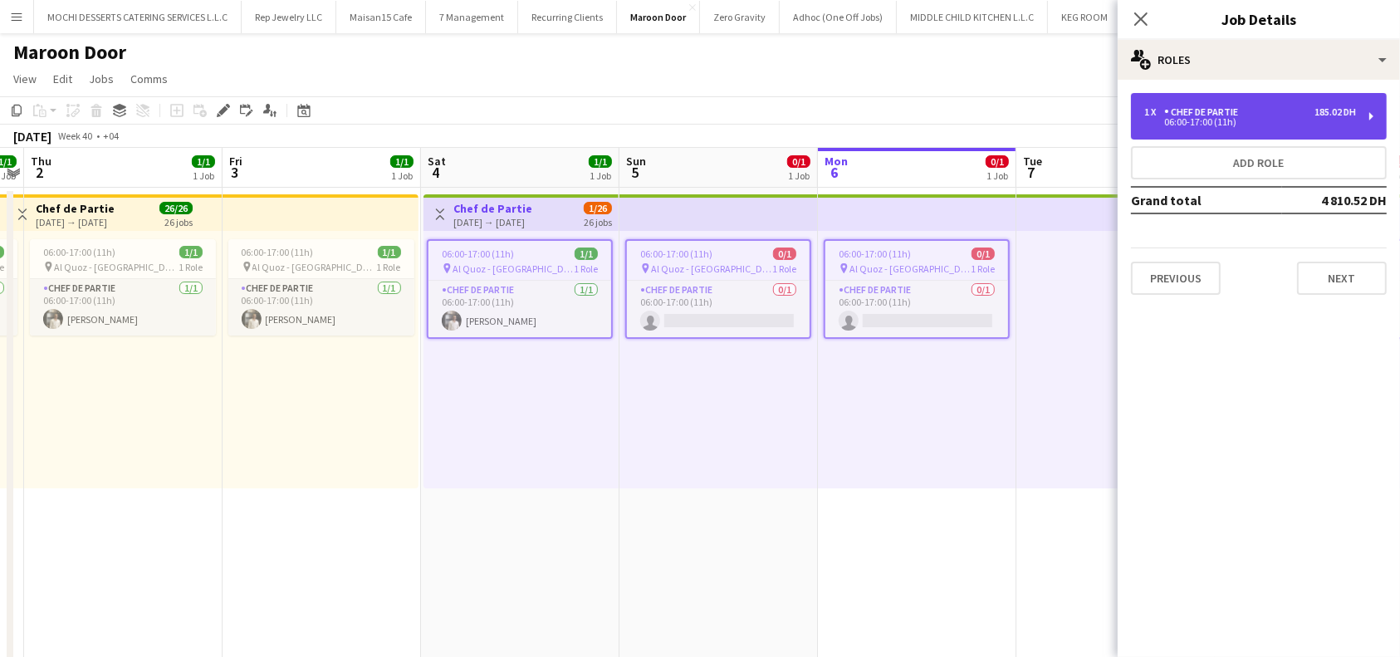
click at [1378, 111] on div "1 x Chef de Partie 185.02 DH 06:00-17:00 (11h)" at bounding box center [1259, 116] width 256 height 46
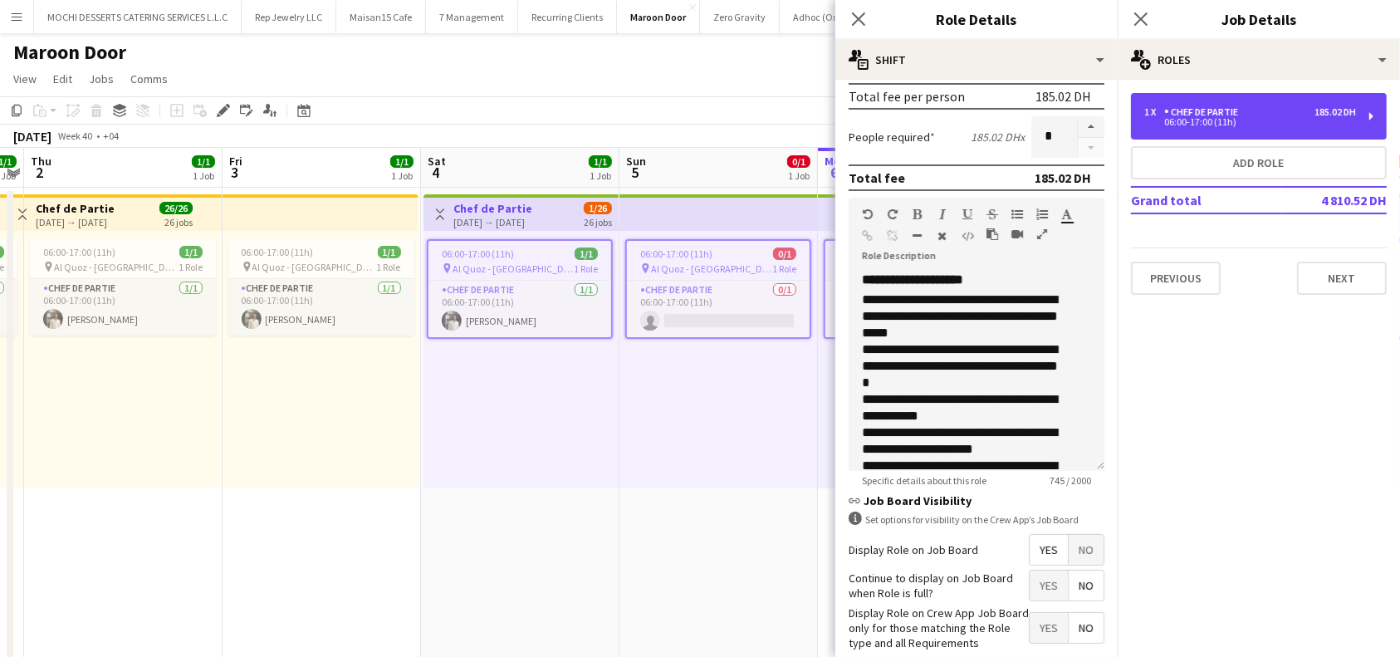
scroll to position [0, 0]
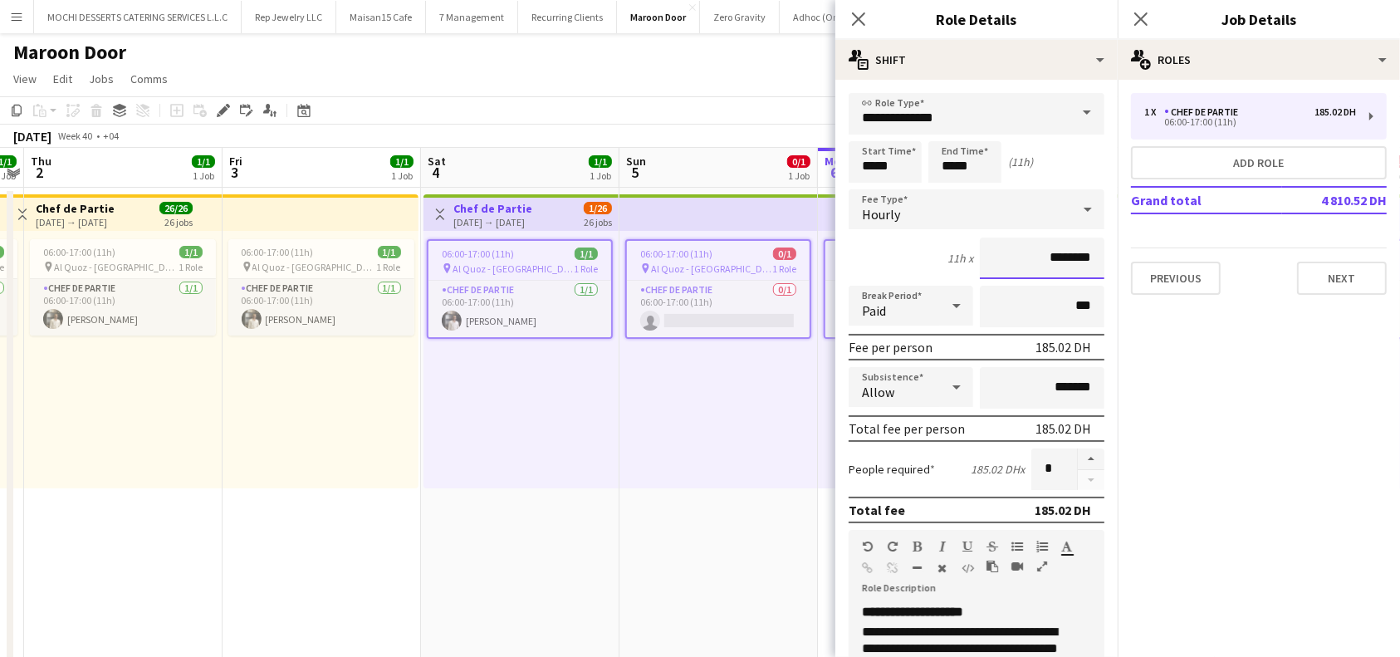
drag, startPoint x: 1029, startPoint y: 256, endPoint x: 1107, endPoint y: 264, distance: 78.5
click at [1107, 264] on mat-expansion-panel "**********" at bounding box center [976, 368] width 282 height 577
type input "********"
click at [1309, 399] on mat-expansion-panel "pencil3 General details 1 x Chef de Partie 185.02 DH 06:00-17:00 (11h) Add role…" at bounding box center [1259, 368] width 282 height 577
click at [864, 26] on icon "Close pop-in" at bounding box center [858, 19] width 16 height 16
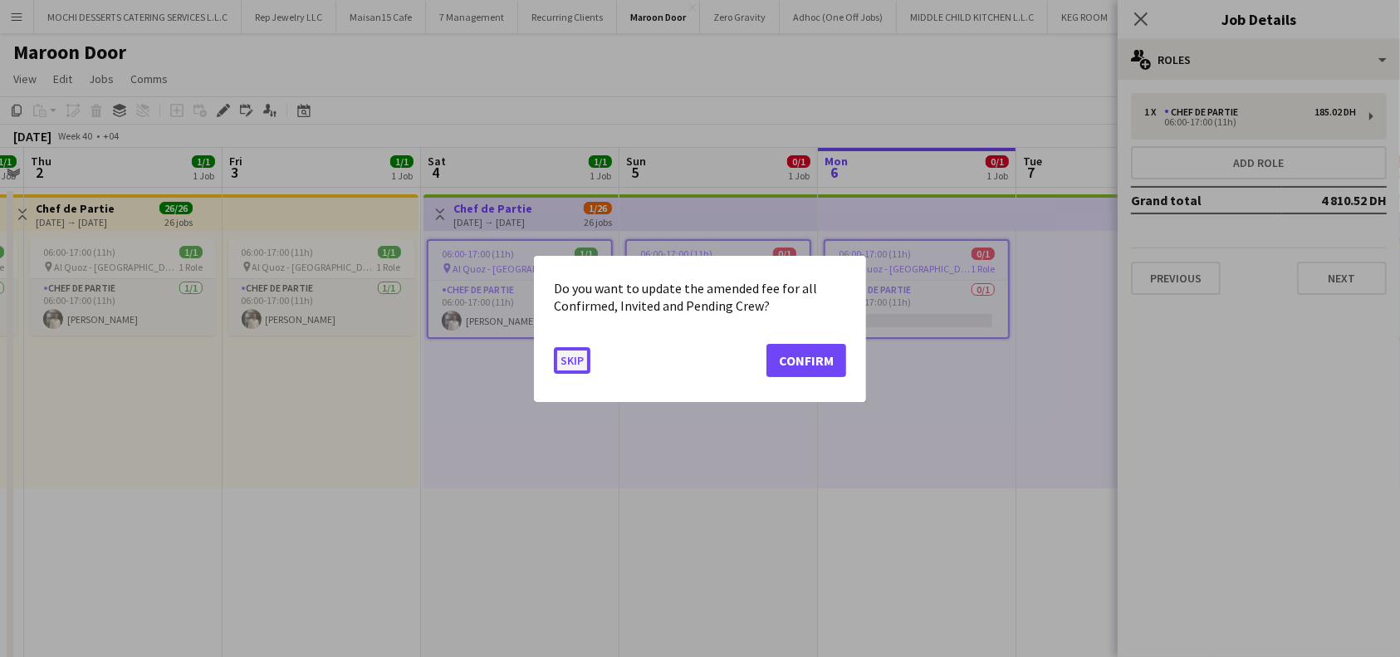
click at [580, 362] on button "Skip" at bounding box center [572, 359] width 37 height 27
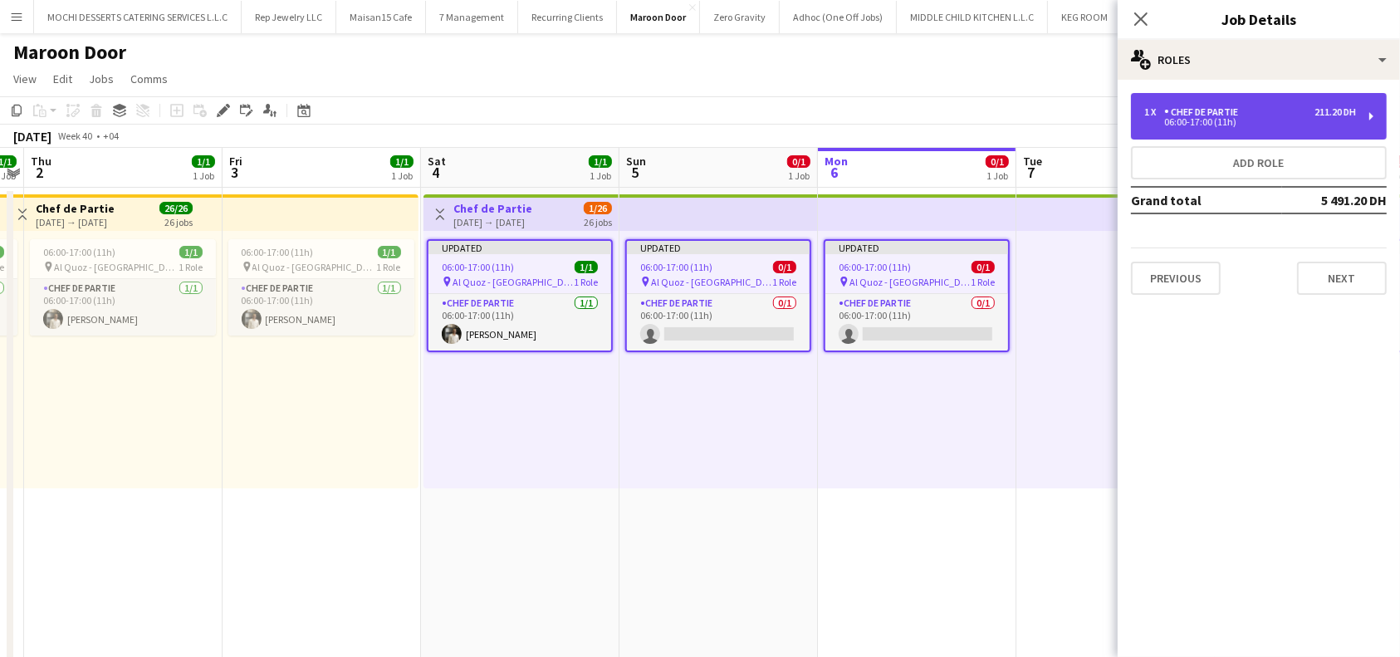
click at [1362, 115] on div "1 x Chef de Partie 211.20 DH 06:00-17:00 (11h)" at bounding box center [1259, 116] width 256 height 46
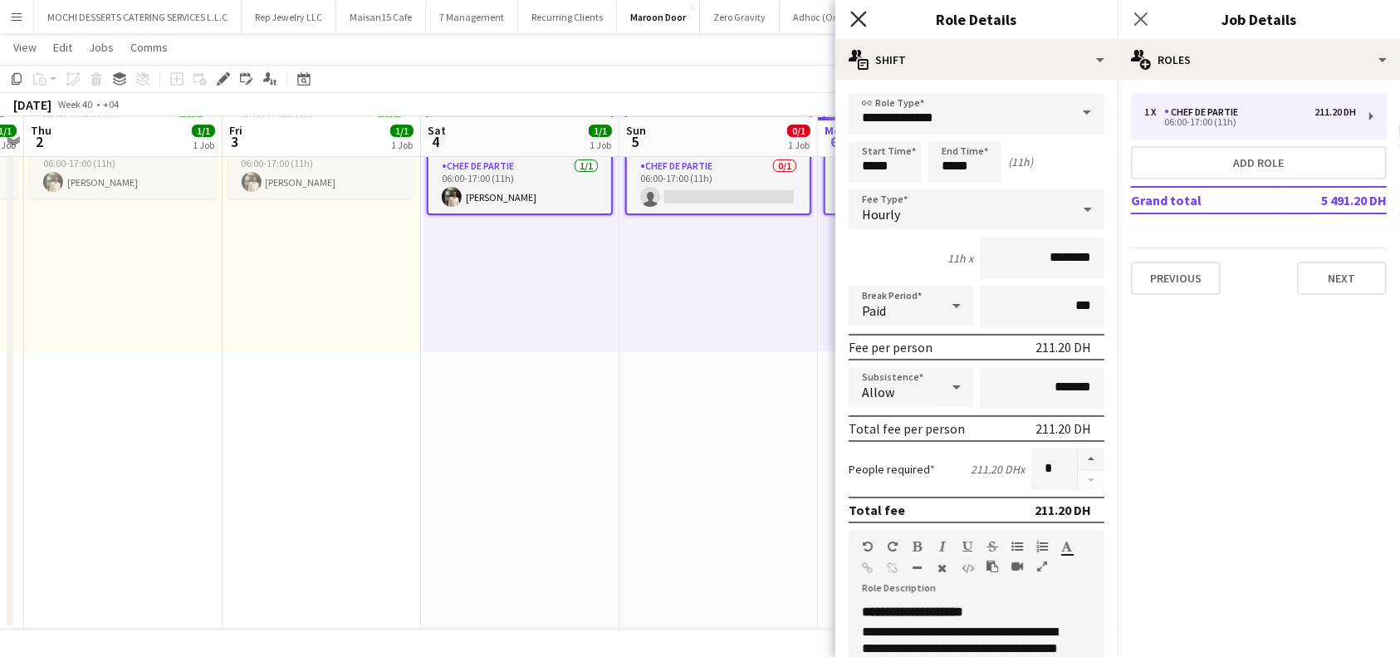
drag, startPoint x: 857, startPoint y: 19, endPoint x: 868, endPoint y: 19, distance: 10.8
click at [859, 19] on icon "Close pop-in" at bounding box center [858, 19] width 16 height 16
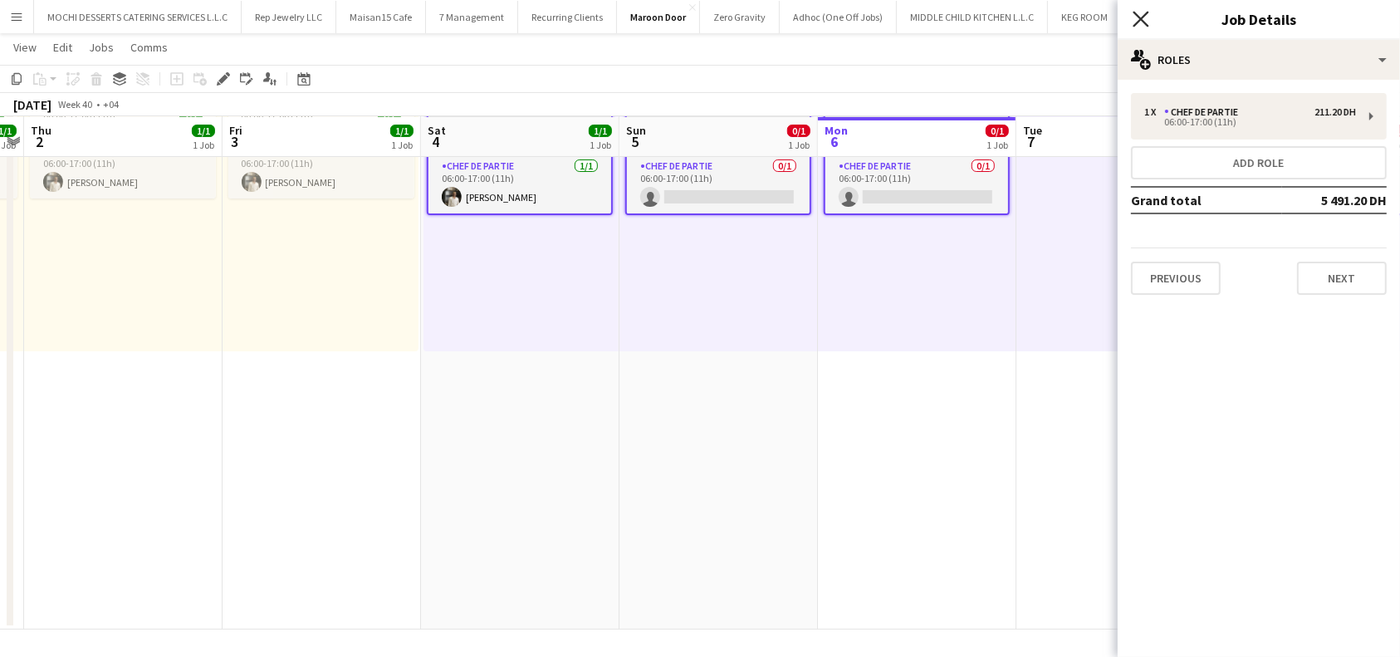
click at [1144, 17] on icon "Close pop-in" at bounding box center [1141, 19] width 16 height 16
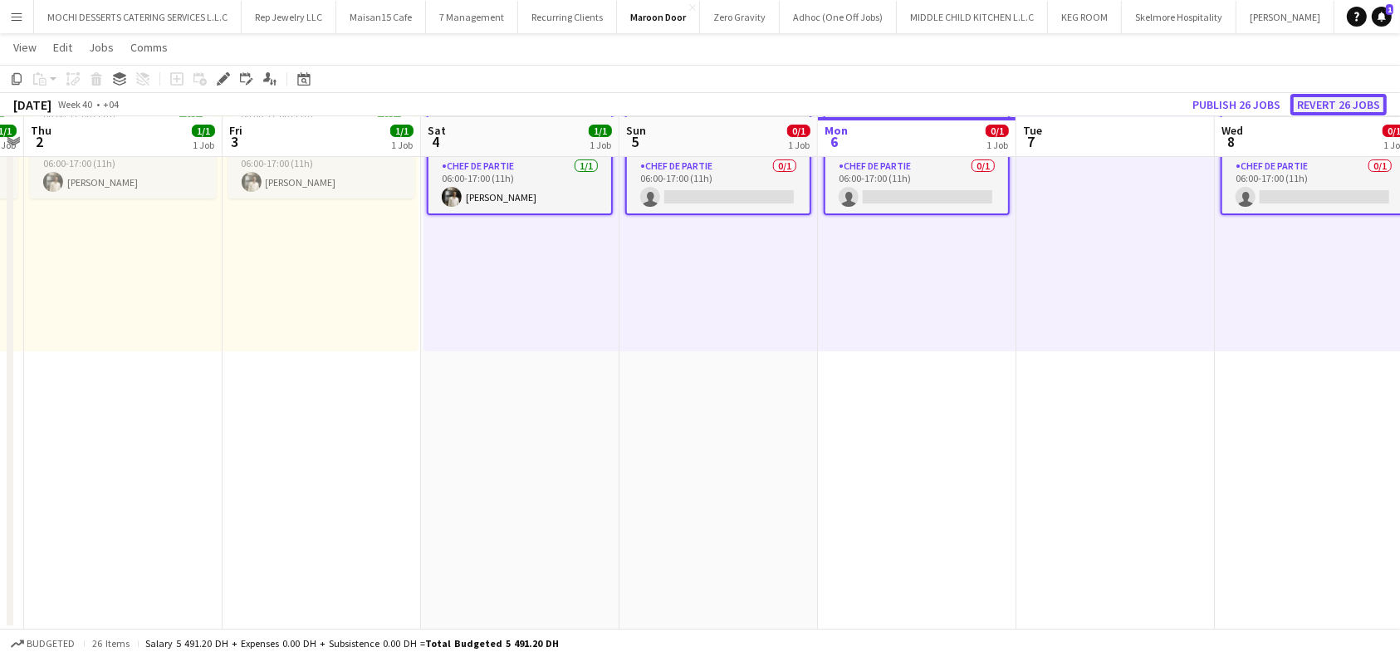
click at [1355, 100] on button "Revert 26 jobs" at bounding box center [1338, 105] width 96 height 22
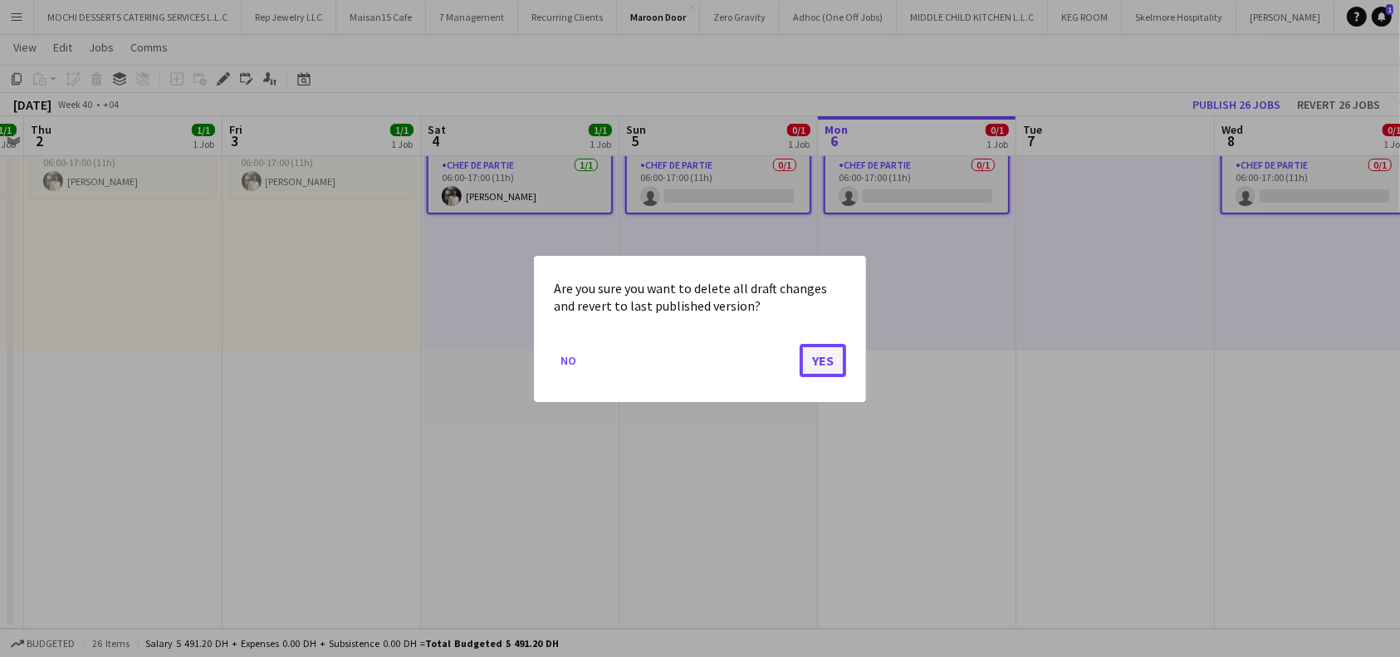
click at [808, 355] on button "Yes" at bounding box center [823, 359] width 46 height 33
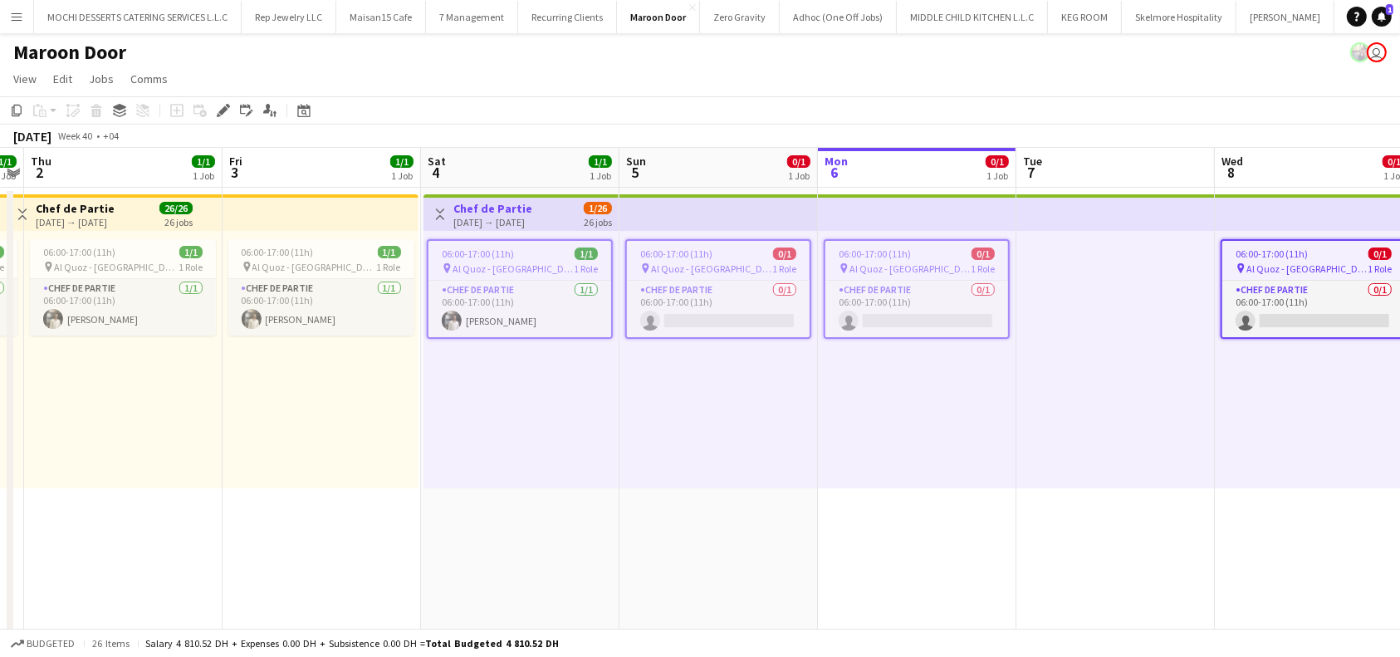
click at [544, 252] on div "06:00-17:00 (11h) 1/1" at bounding box center [519, 253] width 183 height 12
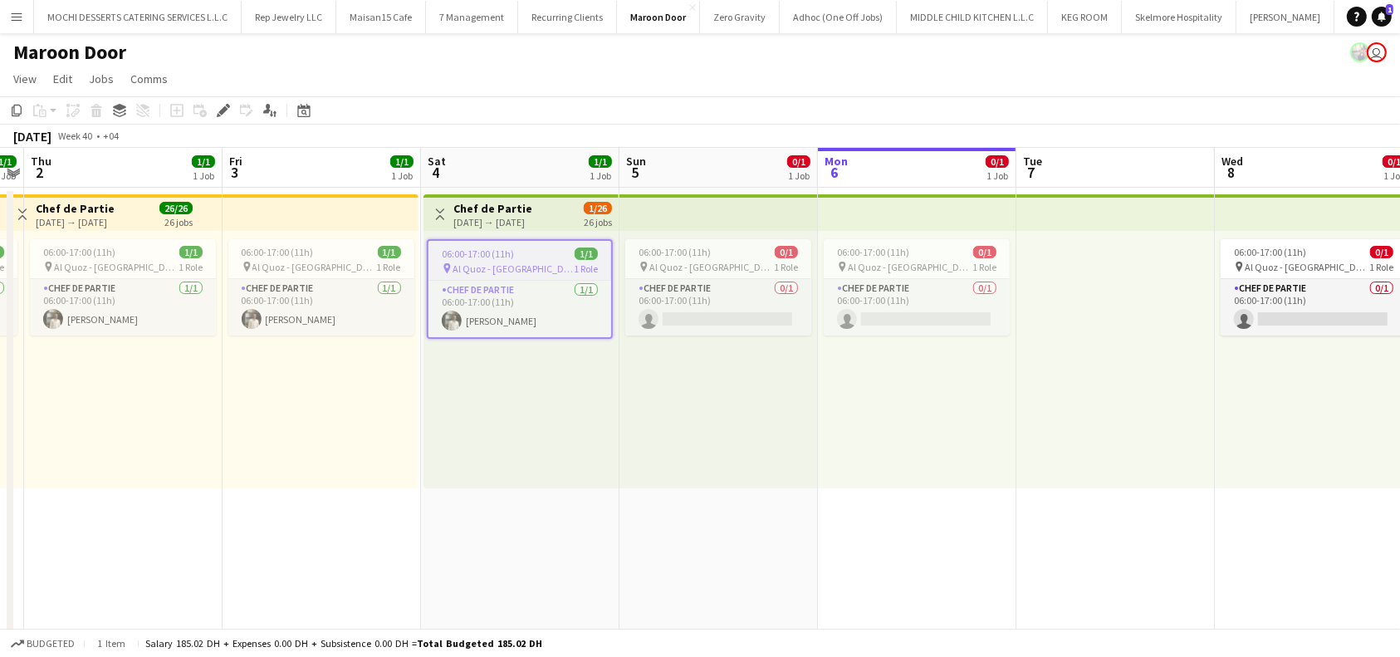
click at [212, 109] on div "Add job Add linked Job Edit Edit linked Job Applicants" at bounding box center [216, 110] width 127 height 20
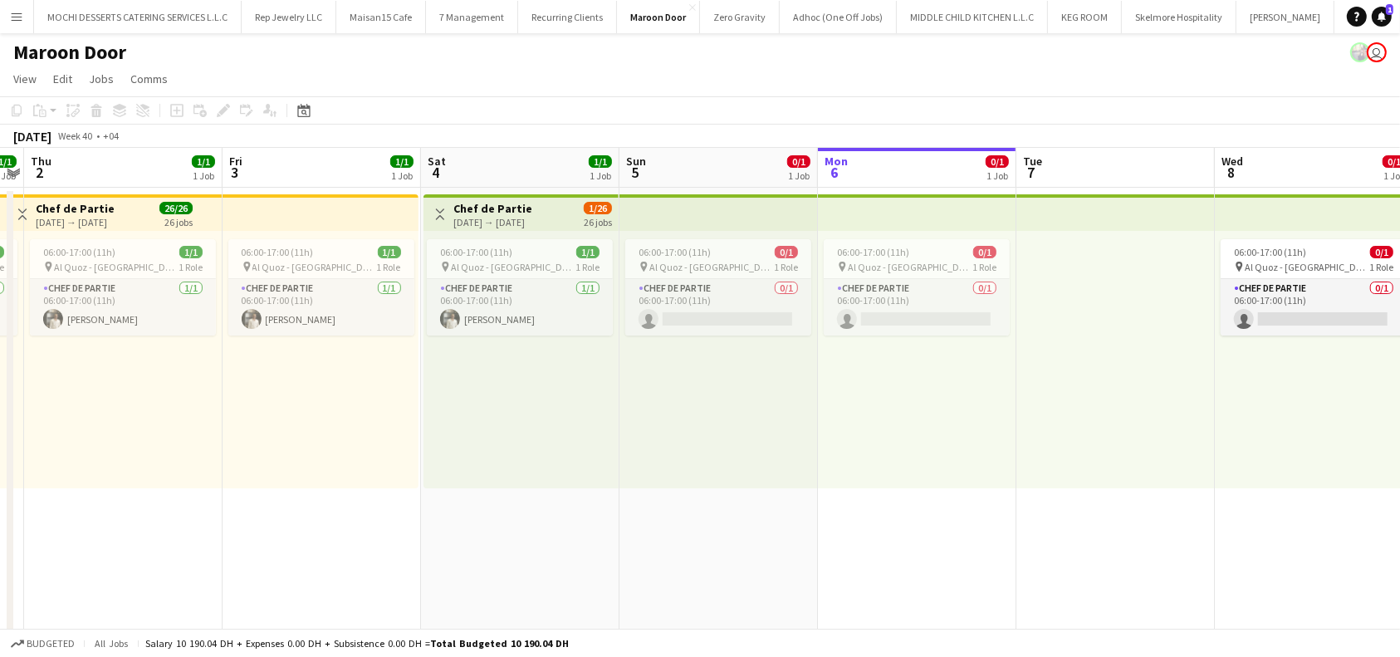
click at [213, 110] on div "Add job Add linked Job Edit Edit linked Job Applicants" at bounding box center [216, 110] width 127 height 20
click at [565, 213] on div "Toggle View Chef de Partie [DATE] → [DATE] 1/26 26 jobs" at bounding box center [521, 214] width 182 height 28
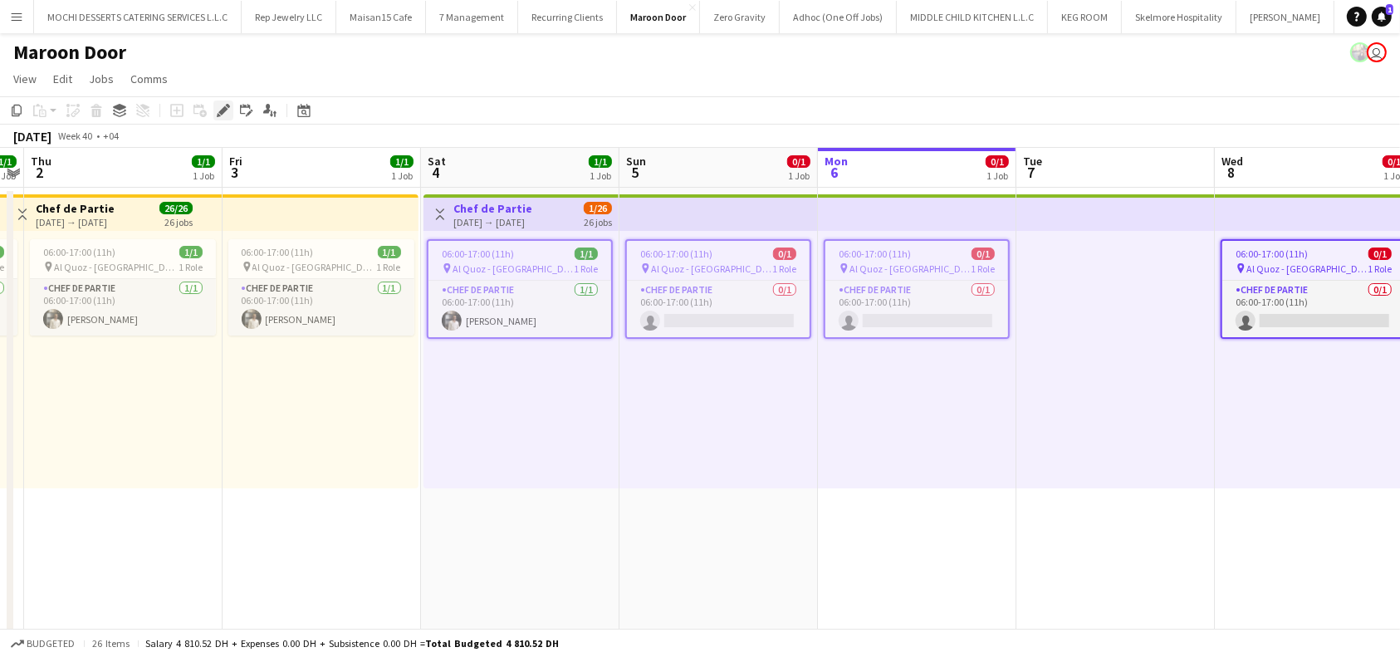
click at [221, 111] on icon at bounding box center [222, 110] width 9 height 9
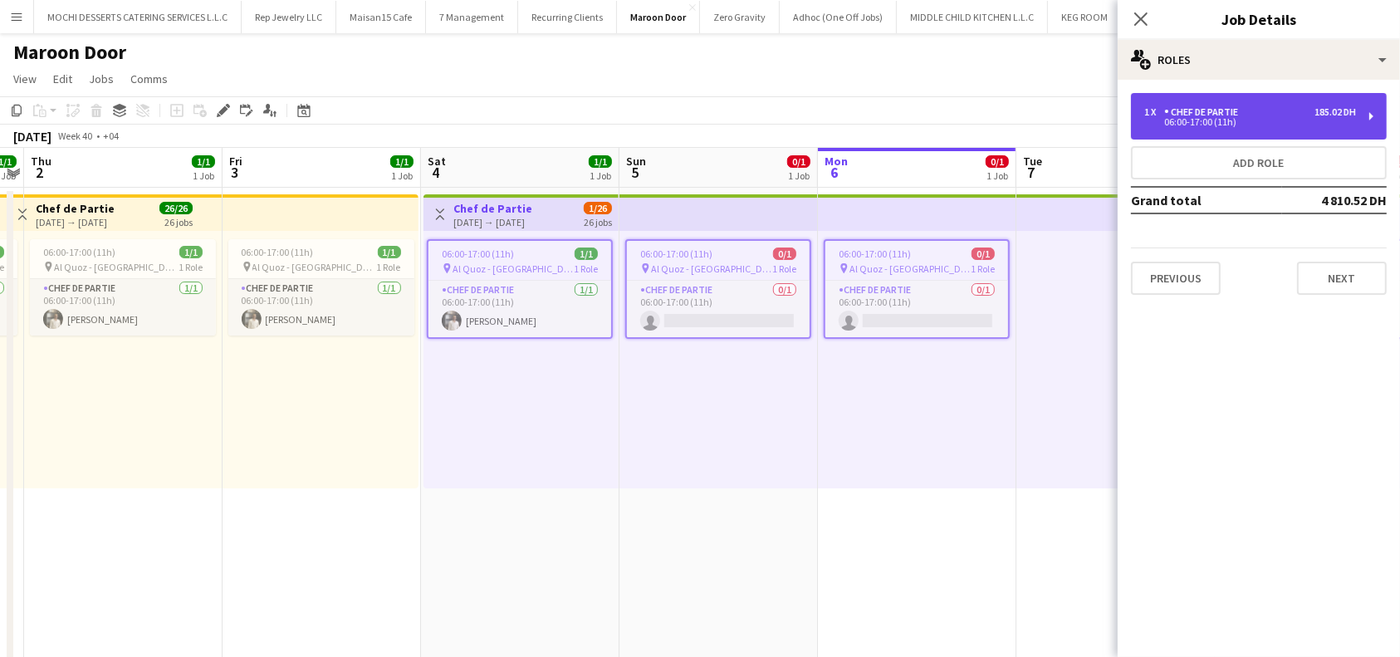
click at [1371, 129] on div "1 x Chef de Partie 185.02 DH 06:00-17:00 (11h)" at bounding box center [1259, 116] width 256 height 46
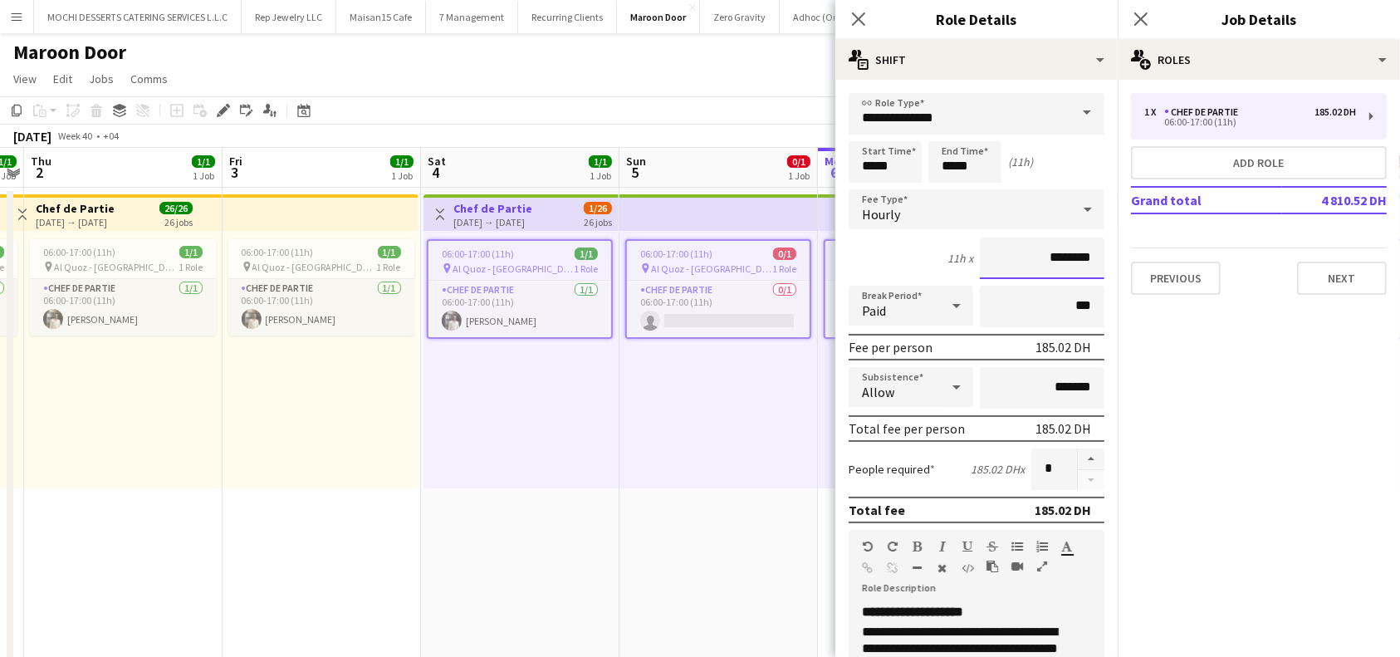
drag, startPoint x: 1019, startPoint y: 255, endPoint x: 1058, endPoint y: 259, distance: 39.2
click at [1058, 259] on input "********" at bounding box center [1042, 258] width 125 height 42
click at [1034, 261] on input "********" at bounding box center [1042, 258] width 125 height 42
drag, startPoint x: 1055, startPoint y: 257, endPoint x: 1007, endPoint y: 252, distance: 48.4
click at [1007, 252] on input "********" at bounding box center [1042, 258] width 125 height 42
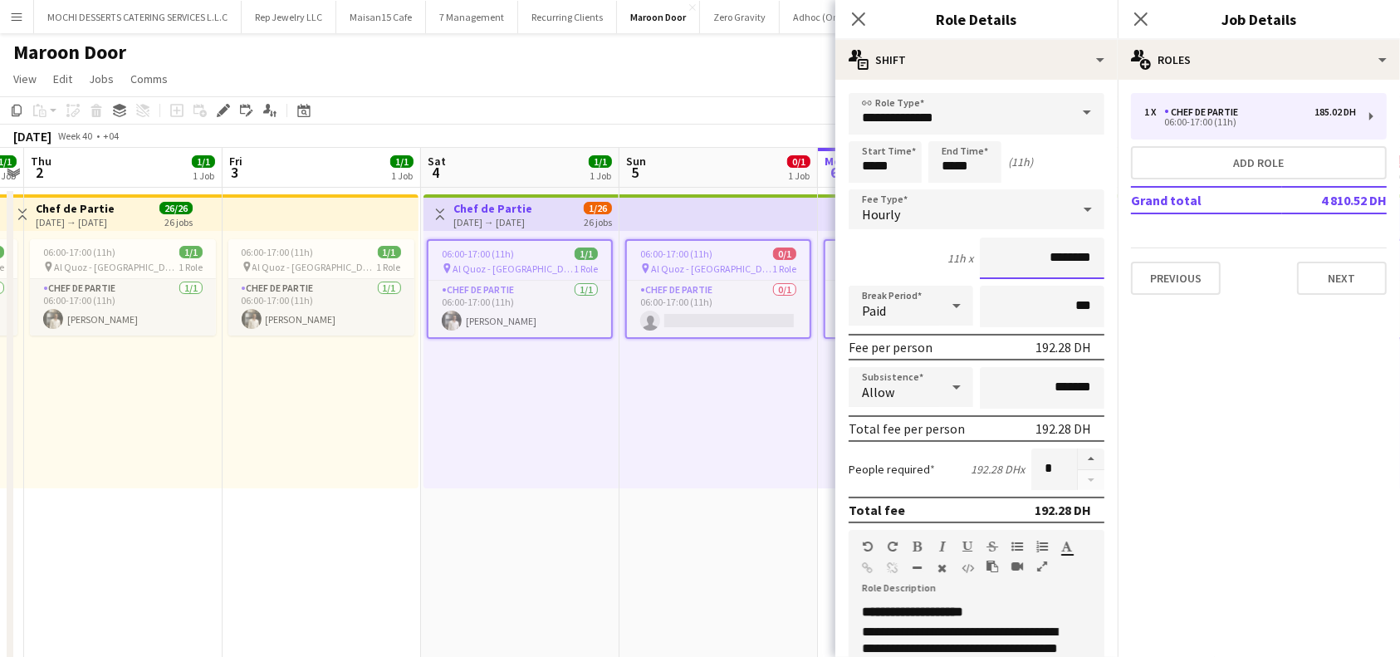
type input "********"
click at [1081, 479] on div at bounding box center [1090, 469] width 27 height 42
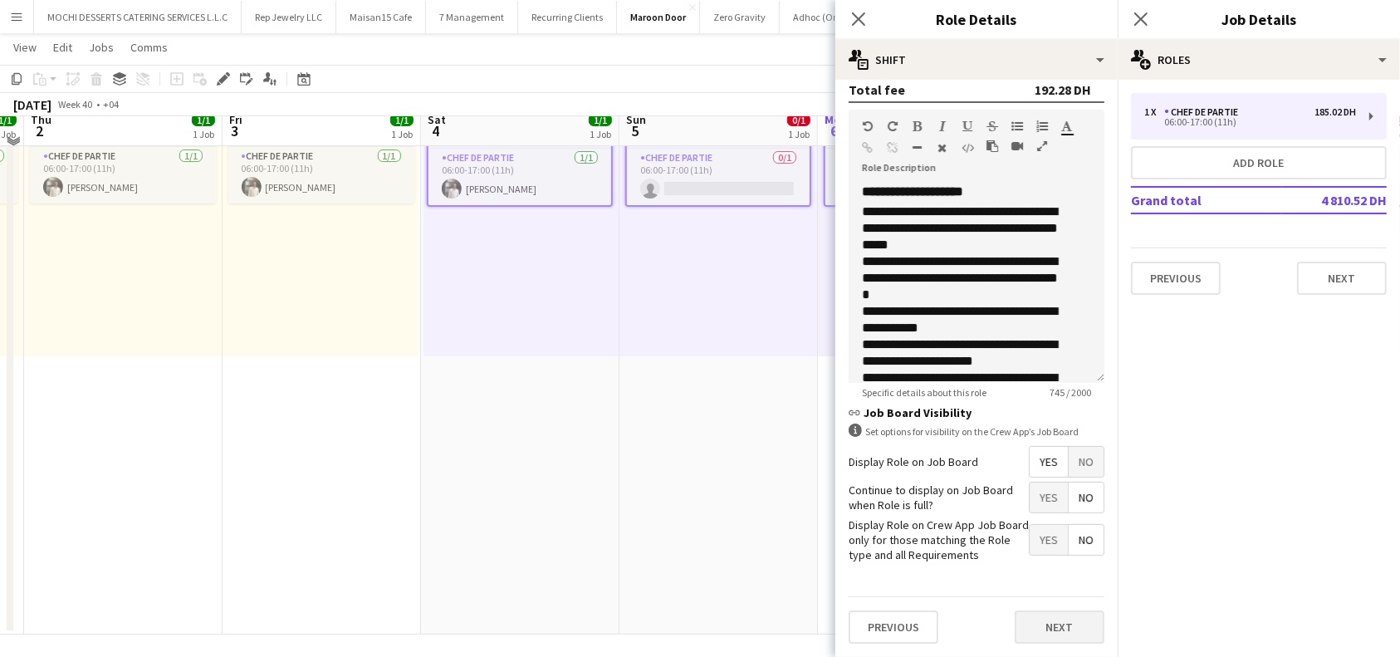
scroll to position [135, 0]
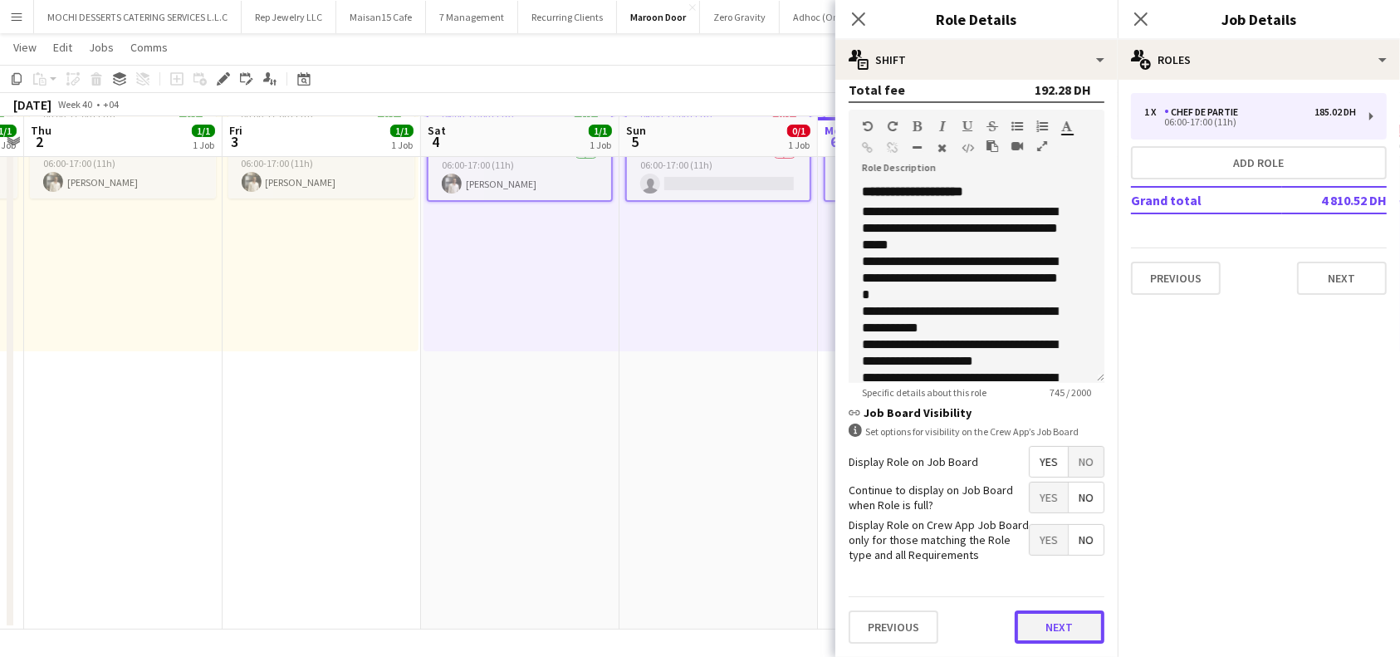
click at [1069, 628] on button "Next" at bounding box center [1060, 626] width 90 height 33
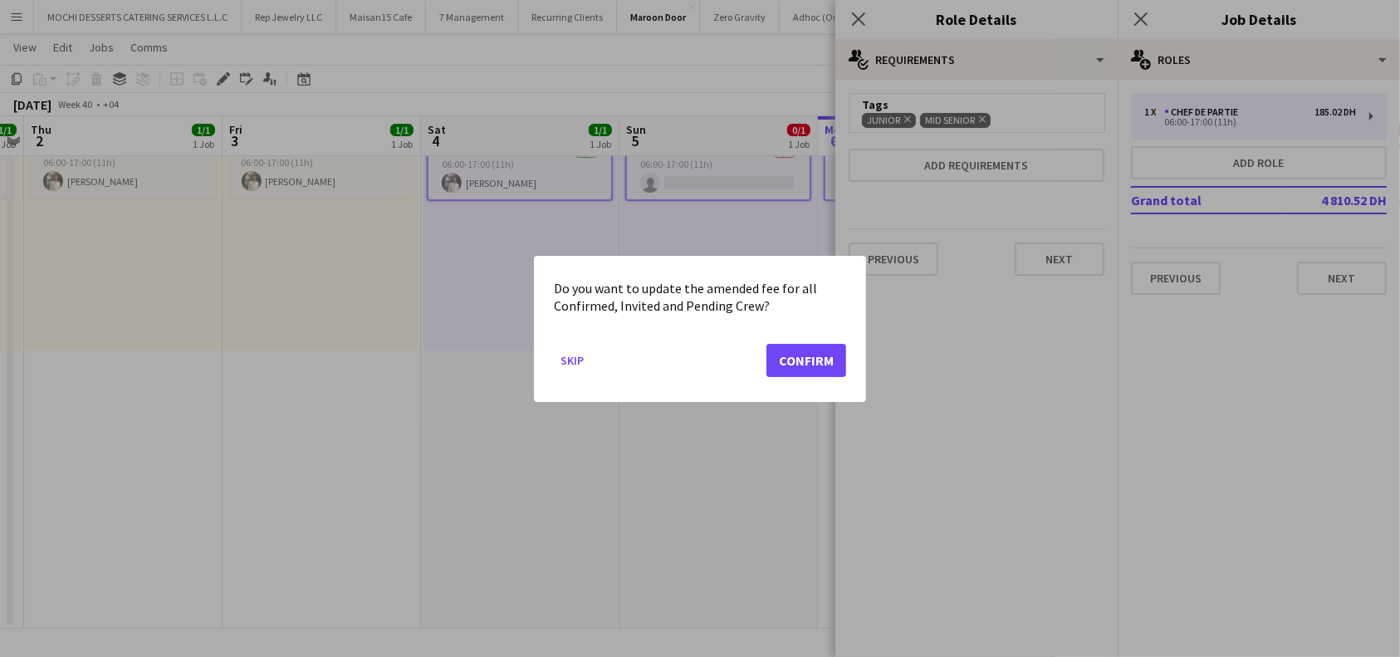
scroll to position [0, 0]
click at [815, 356] on button "Confirm" at bounding box center [806, 359] width 80 height 33
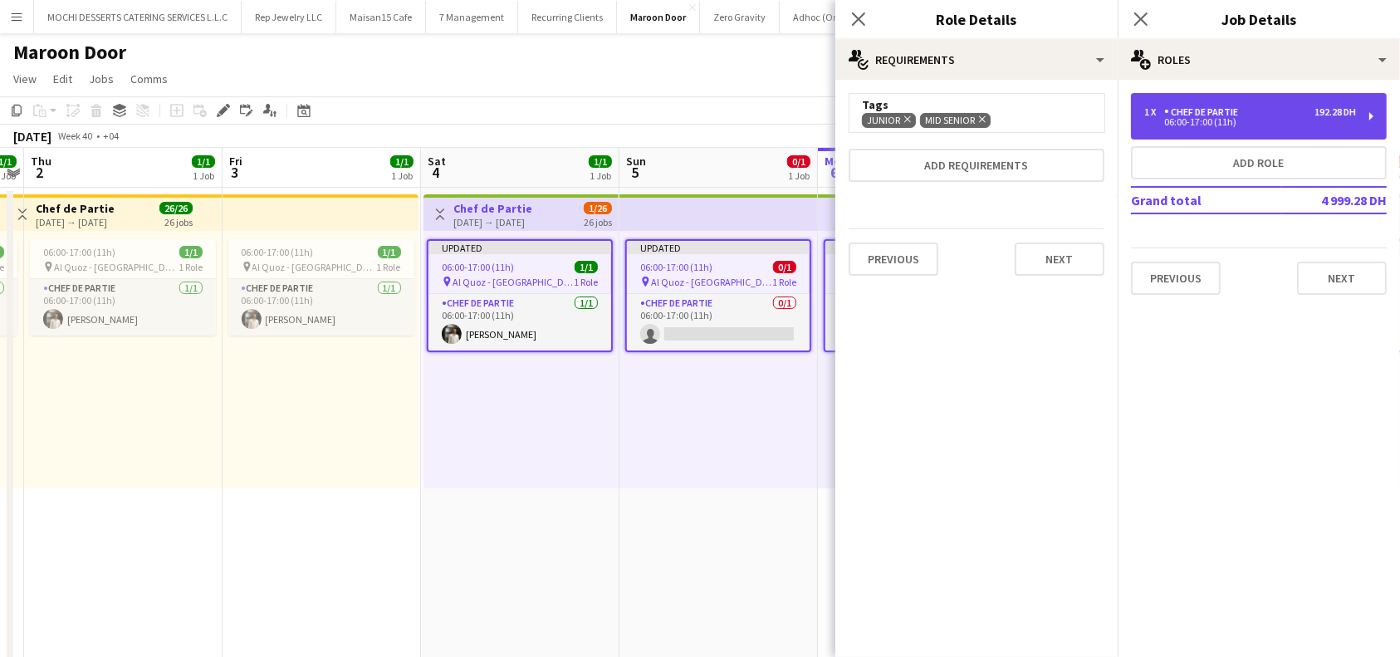
click at [1380, 110] on div "1 x Chef de Partie 192.28 DH 06:00-17:00 (11h)" at bounding box center [1259, 116] width 256 height 46
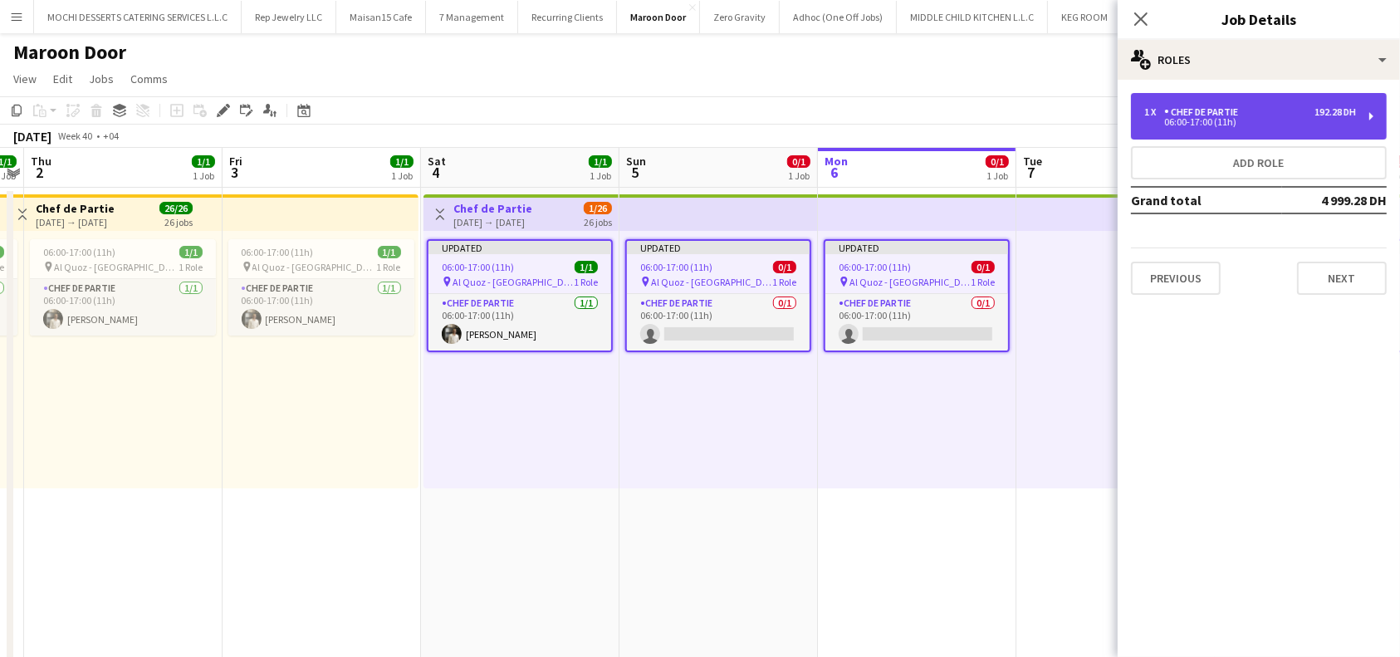
click at [1382, 111] on div "1 x Chef de Partie 192.28 DH 06:00-17:00 (11h)" at bounding box center [1259, 116] width 256 height 46
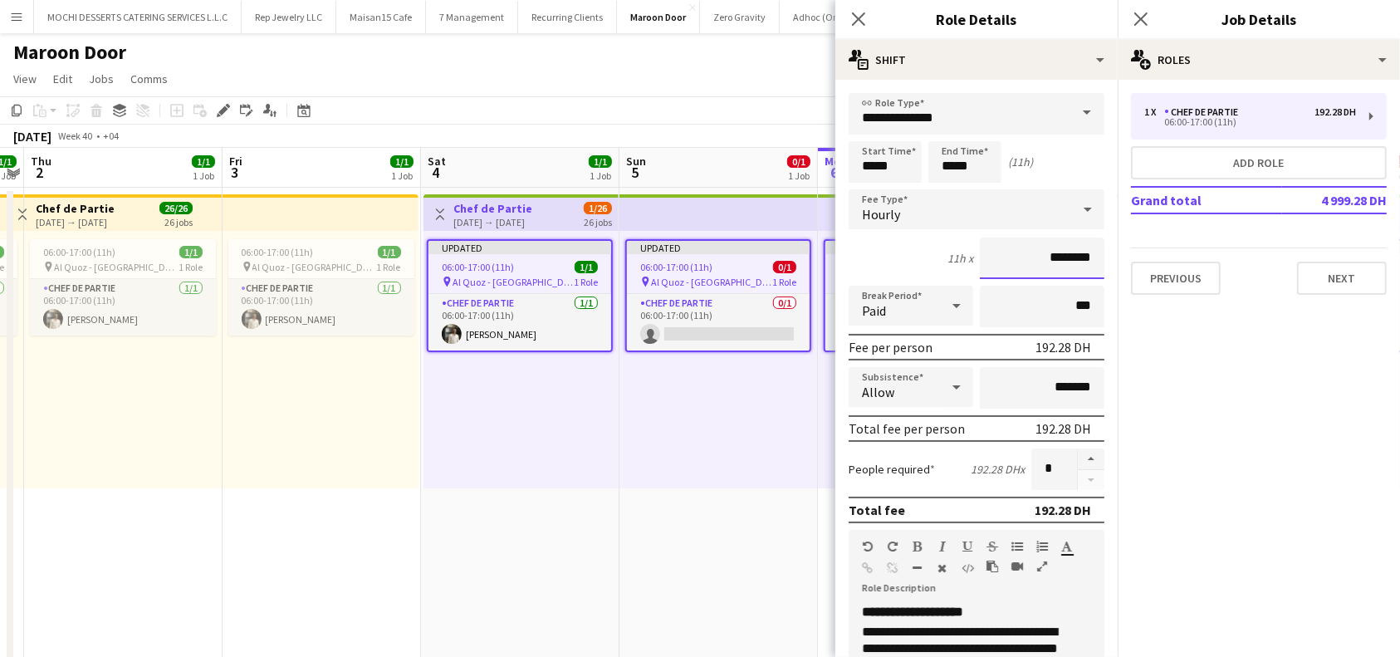
click at [1051, 258] on input "********" at bounding box center [1042, 258] width 125 height 42
type input "********"
click at [1162, 400] on mat-expansion-panel "pencil3 General details 1 x Chef de Partie 192.28 DH 06:00-17:00 (11h) Add role…" at bounding box center [1259, 368] width 282 height 577
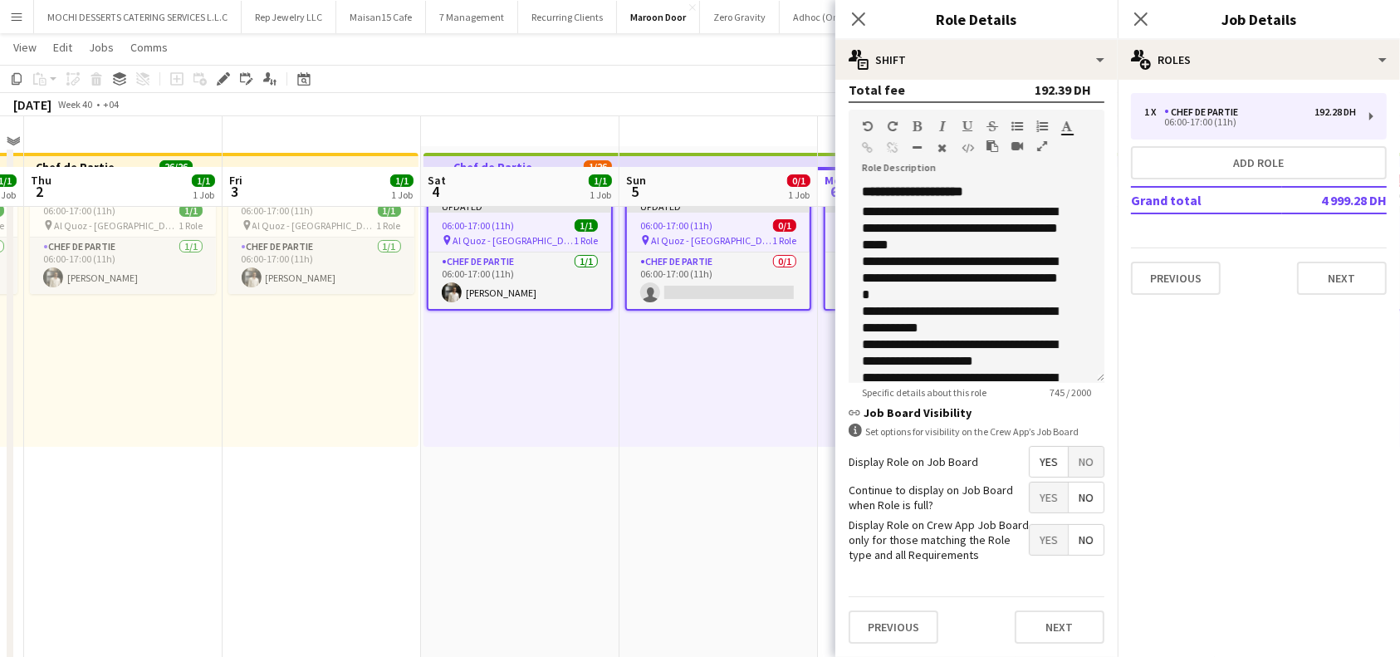
scroll to position [135, 0]
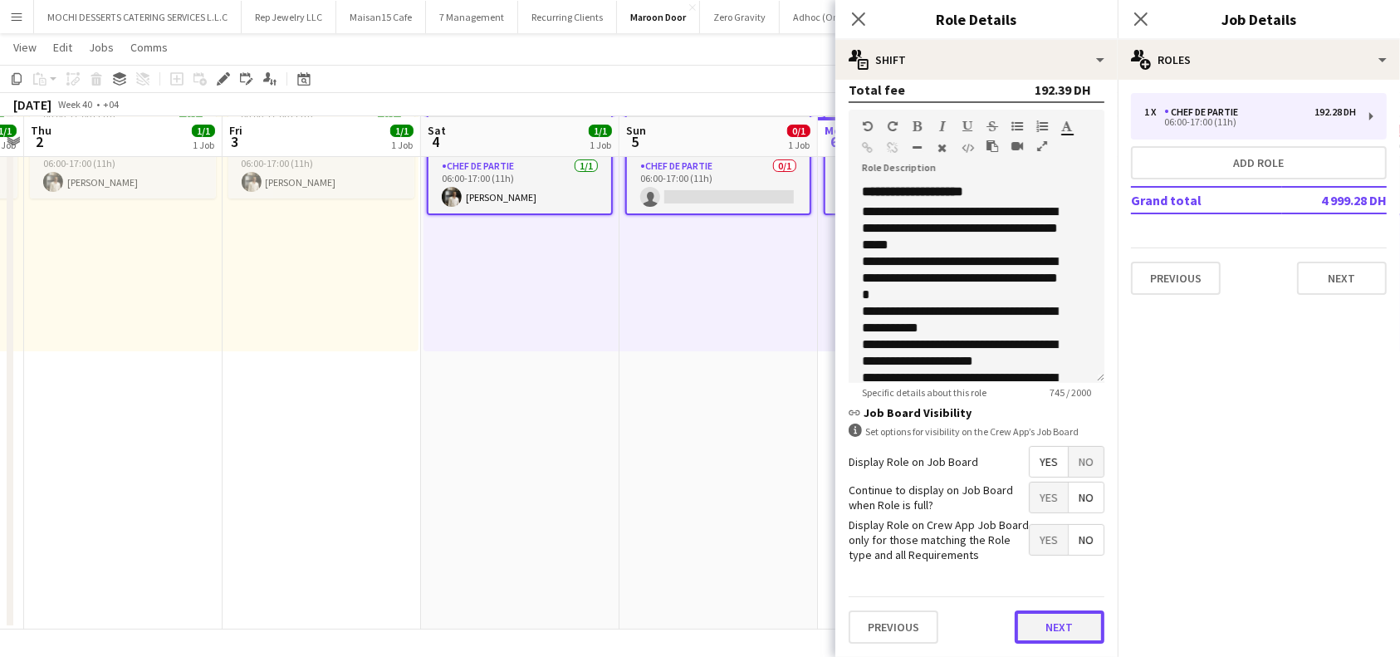
click at [1038, 614] on button "Next" at bounding box center [1060, 626] width 90 height 33
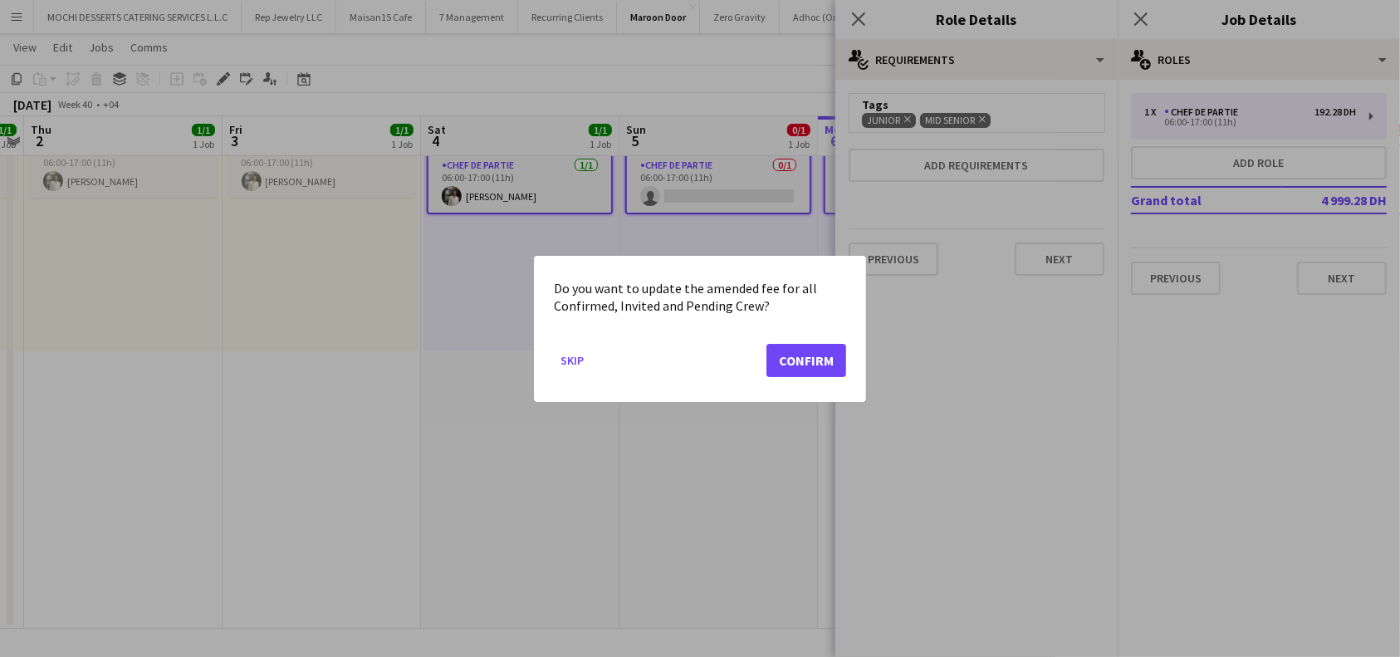
scroll to position [0, 0]
click at [824, 358] on button "Confirm" at bounding box center [806, 359] width 80 height 33
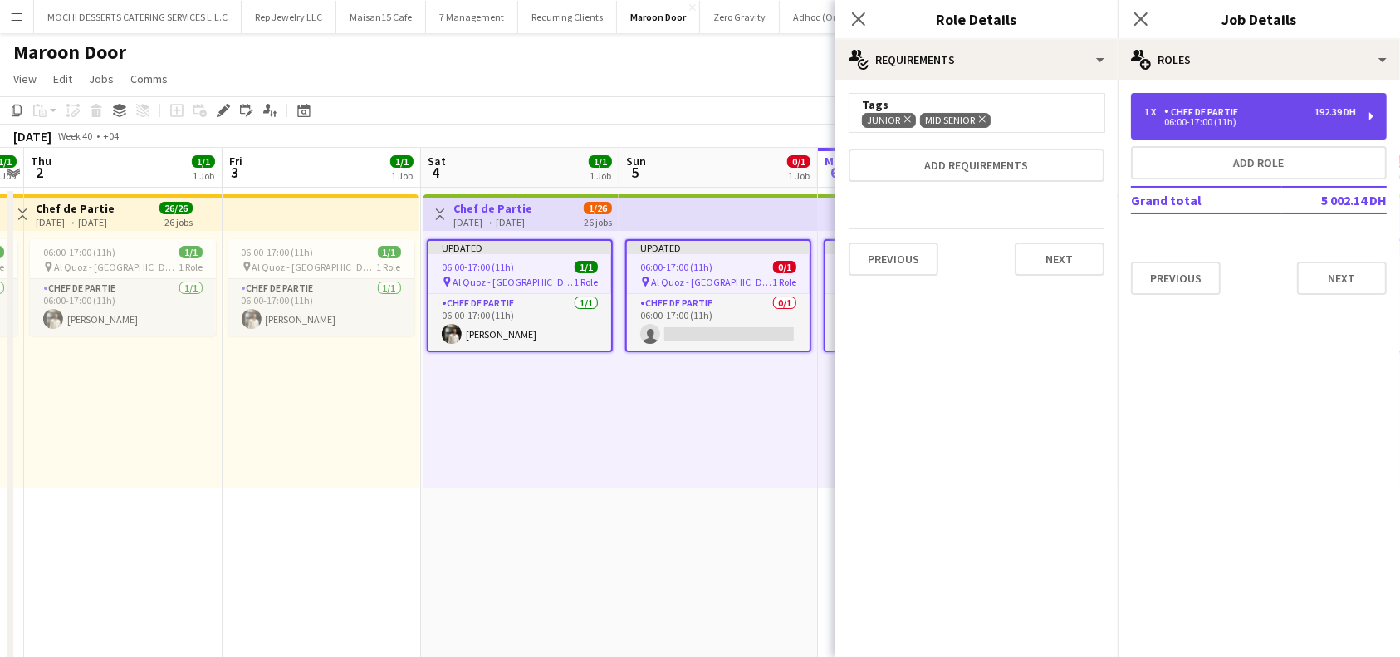
click at [1371, 116] on div "1 x Chef de Partie 192.39 DH 06:00-17:00 (11h)" at bounding box center [1259, 116] width 256 height 46
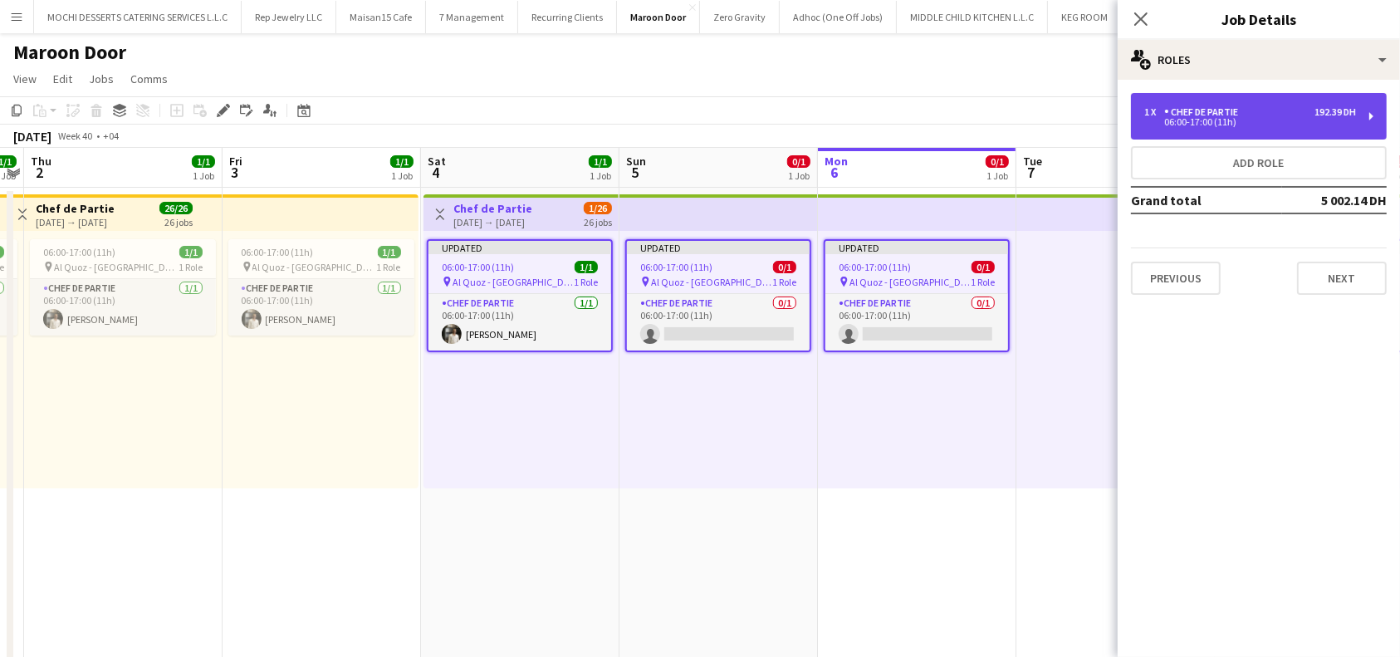
click at [1360, 103] on div "1 x Chef de Partie 192.39 DH 06:00-17:00 (11h)" at bounding box center [1259, 116] width 256 height 46
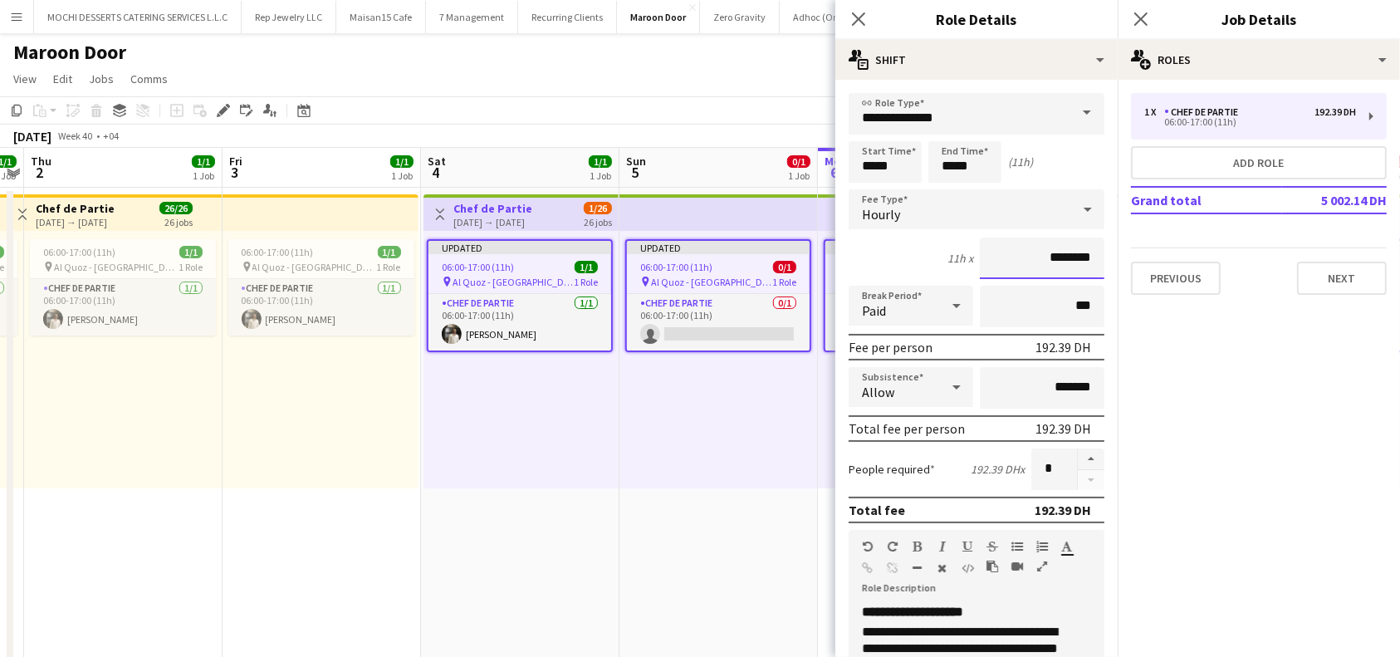
click at [1054, 252] on input "********" at bounding box center [1042, 258] width 125 height 42
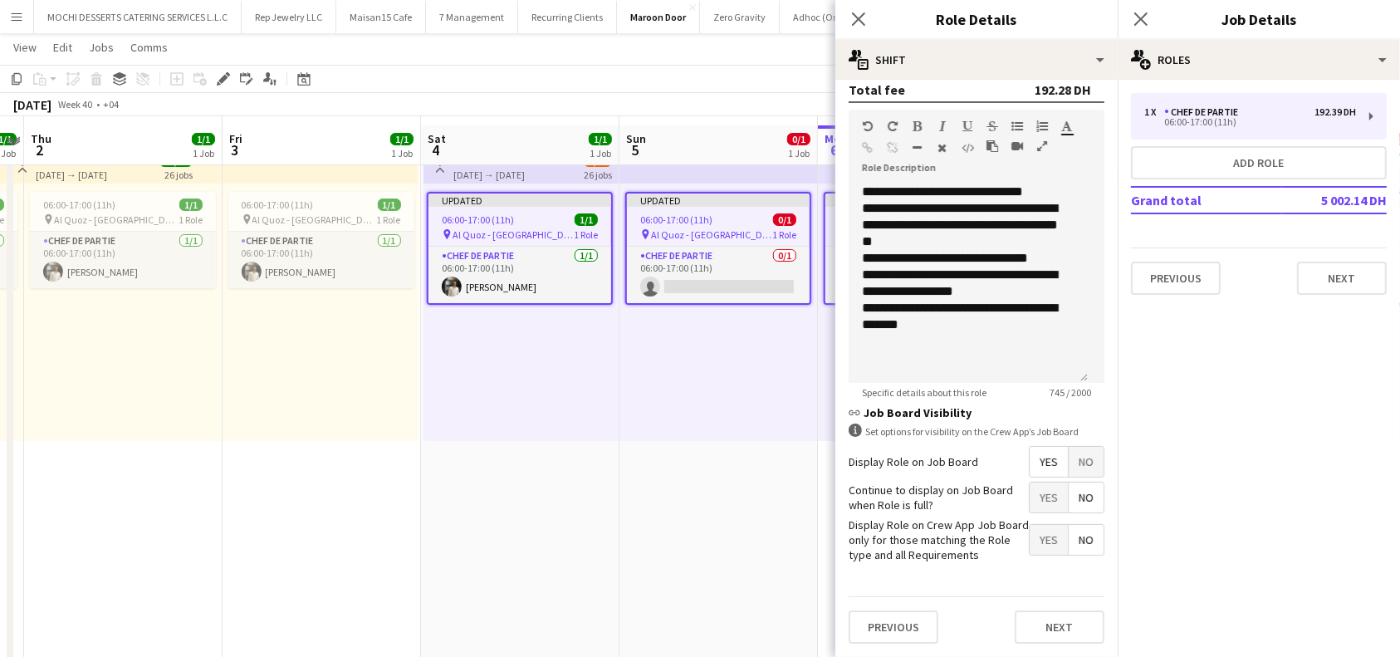
scroll to position [135, 0]
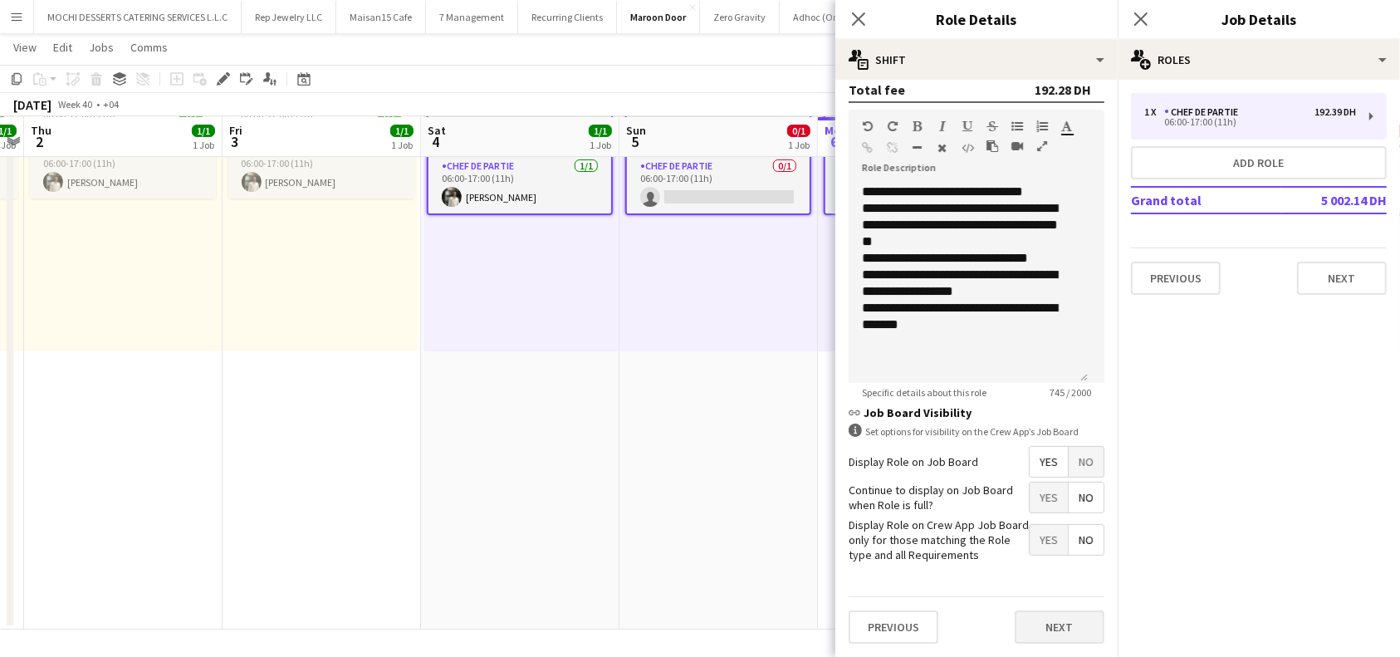
type input "********"
click at [1037, 632] on button "Next" at bounding box center [1060, 626] width 90 height 33
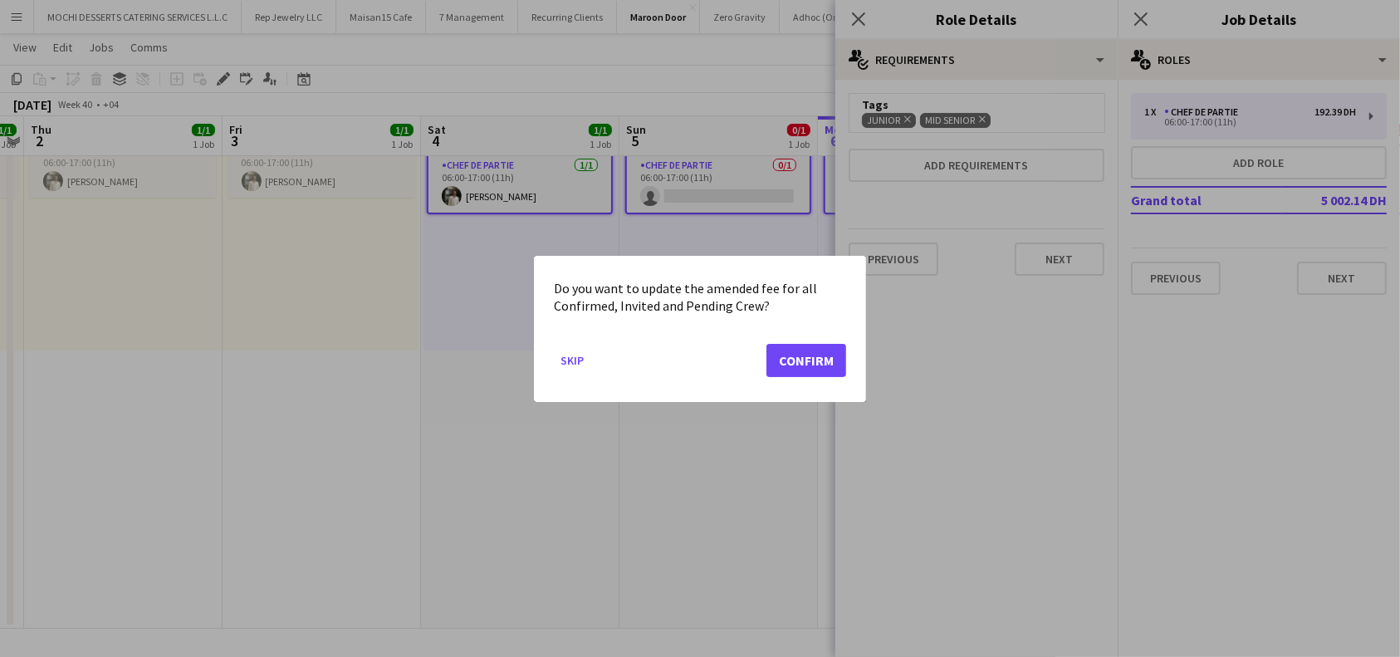
scroll to position [0, 0]
click at [824, 360] on button "Confirm" at bounding box center [806, 359] width 80 height 33
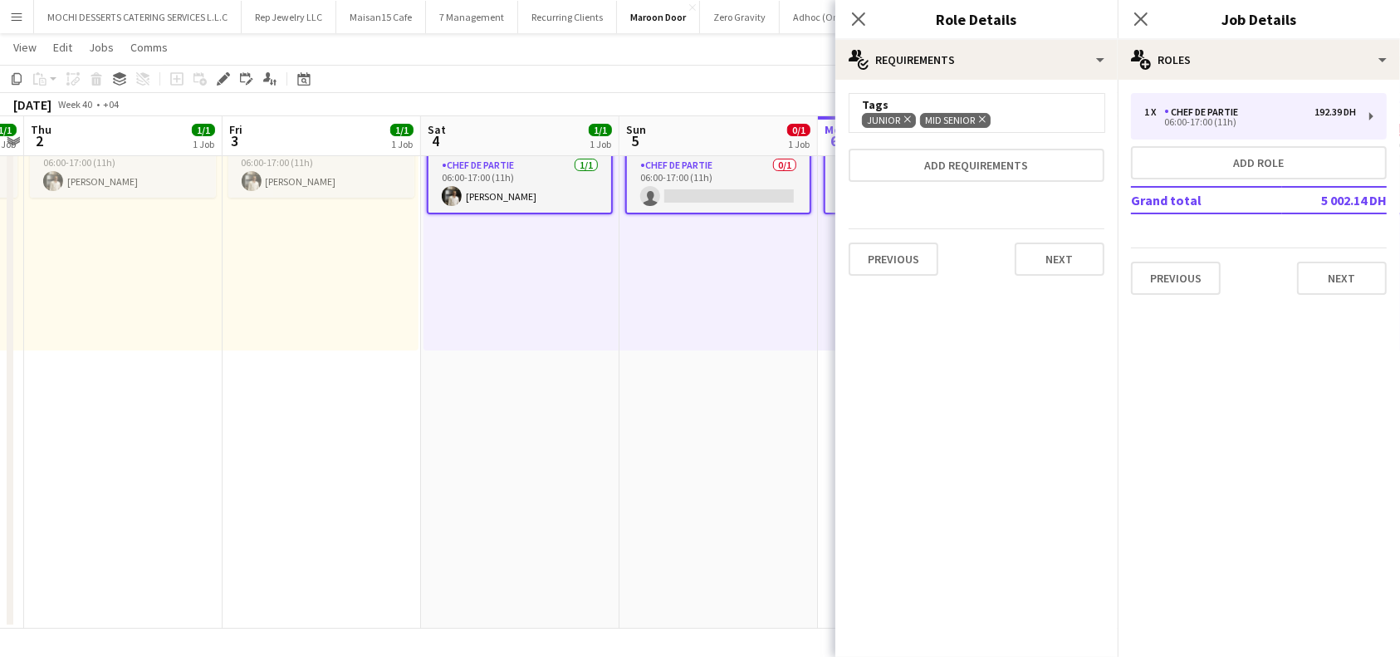
scroll to position [135, 0]
click at [1074, 259] on button "Next" at bounding box center [1060, 258] width 90 height 33
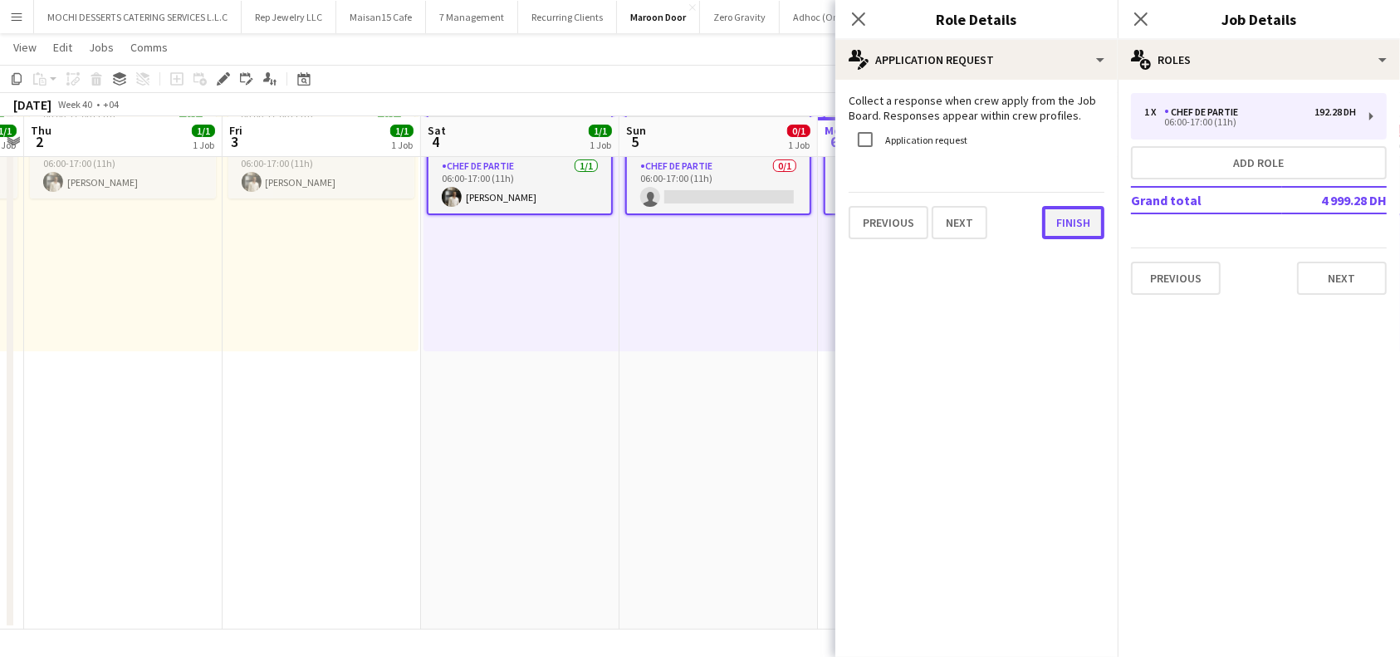
click at [1081, 231] on button "Finish" at bounding box center [1073, 222] width 62 height 33
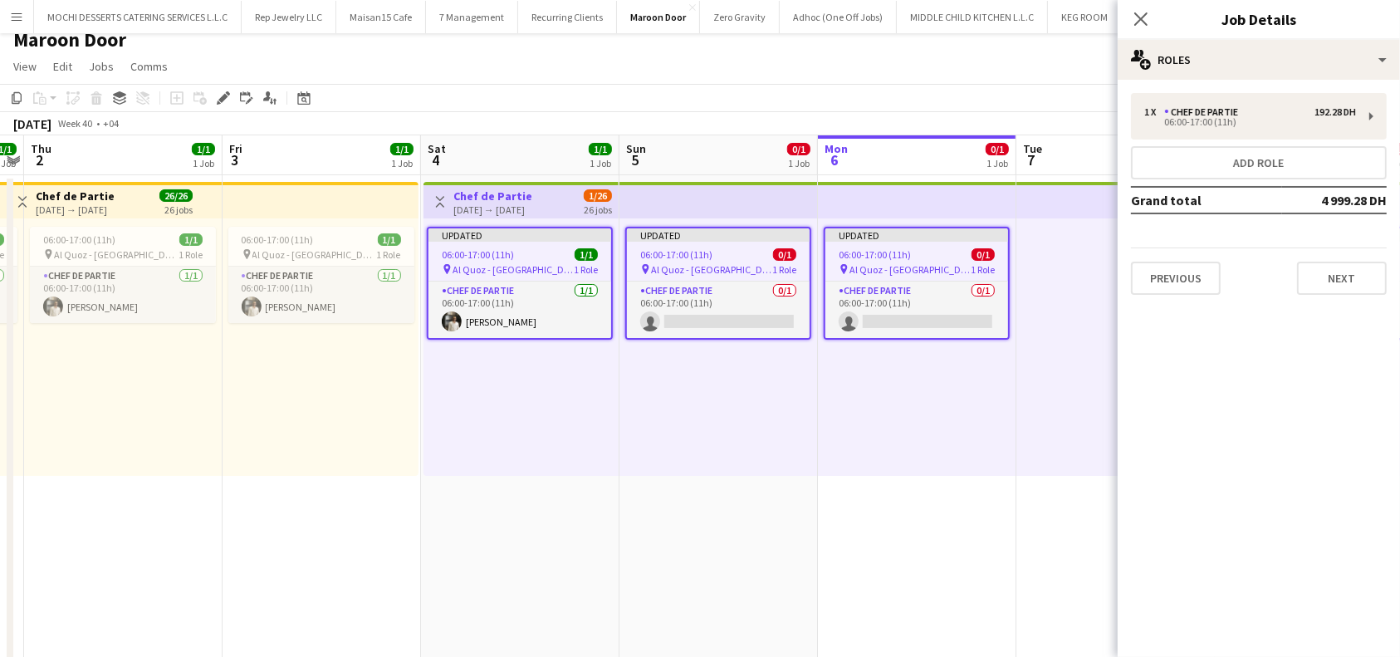
scroll to position [0, 0]
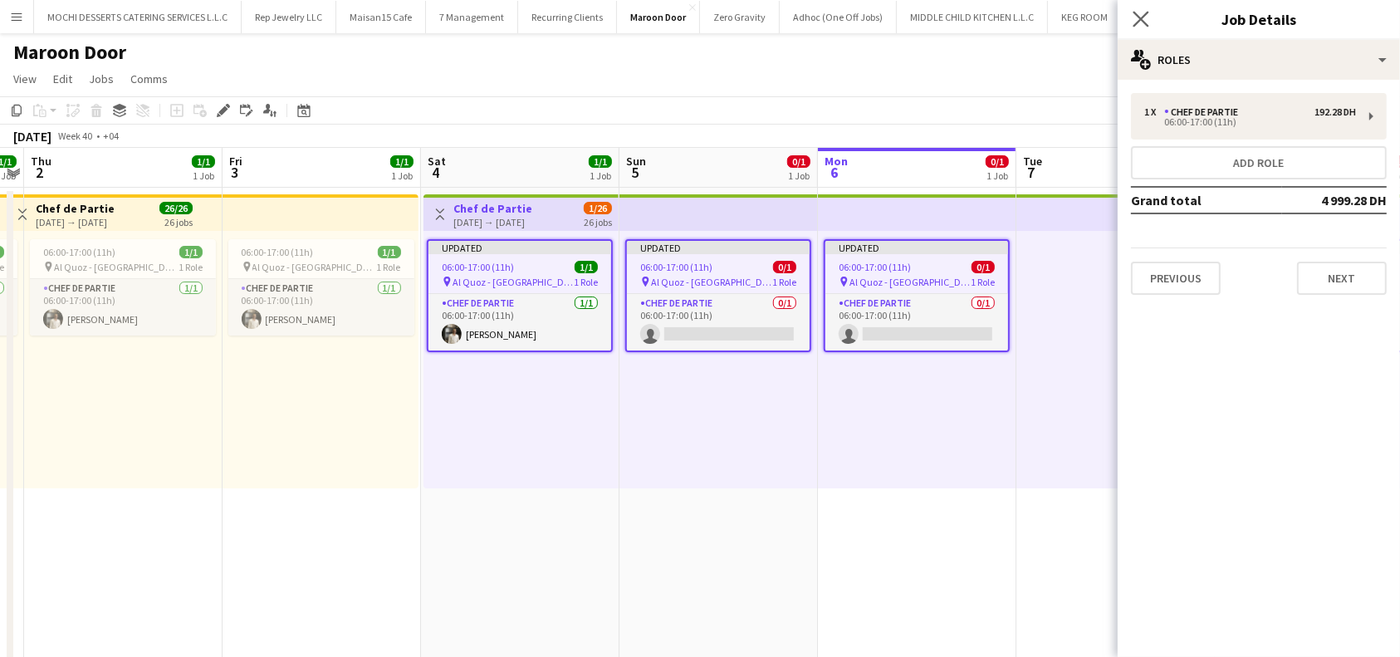
click at [1131, 17] on app-icon "Close pop-in" at bounding box center [1141, 19] width 24 height 24
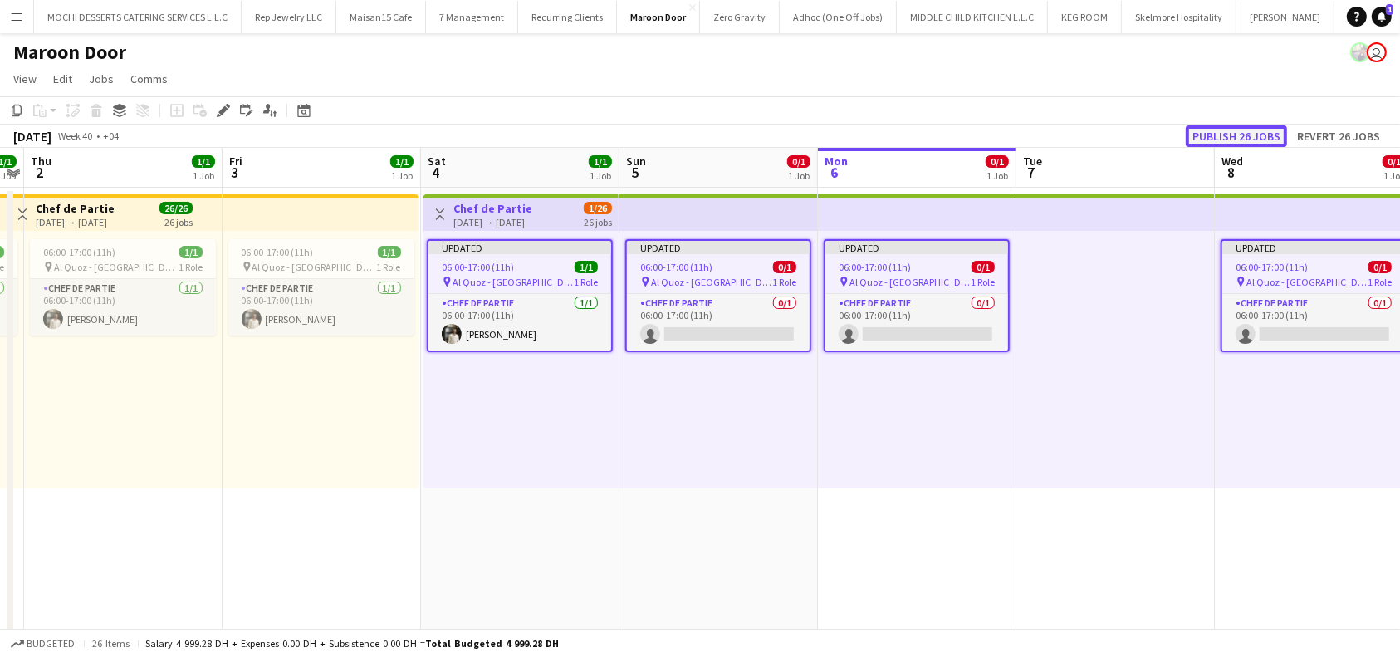
click at [1253, 132] on button "Publish 26 jobs" at bounding box center [1236, 136] width 101 height 22
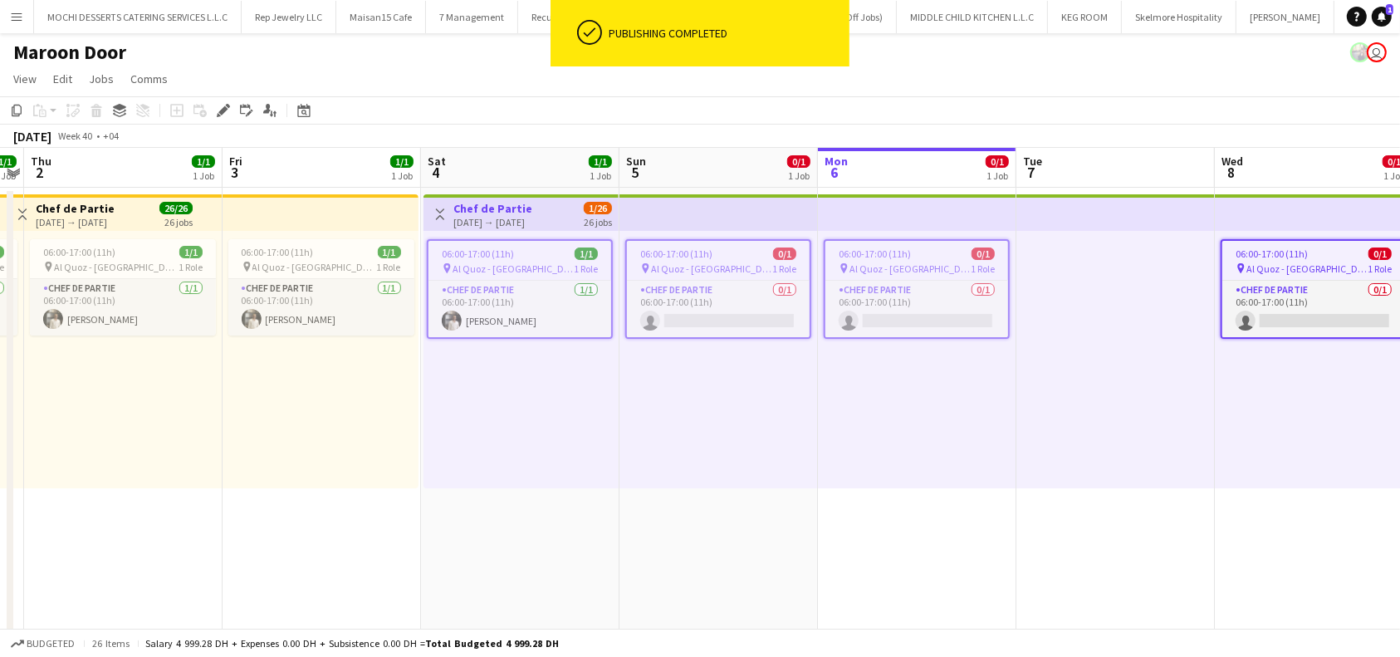
click at [942, 439] on div "06:00-17:00 (11h) 0/1 pin Al Quoz - Dubai 1 Role Chef de Partie 0/1 06:00-17:00…" at bounding box center [917, 359] width 198 height 257
